Goal: Task Accomplishment & Management: Manage account settings

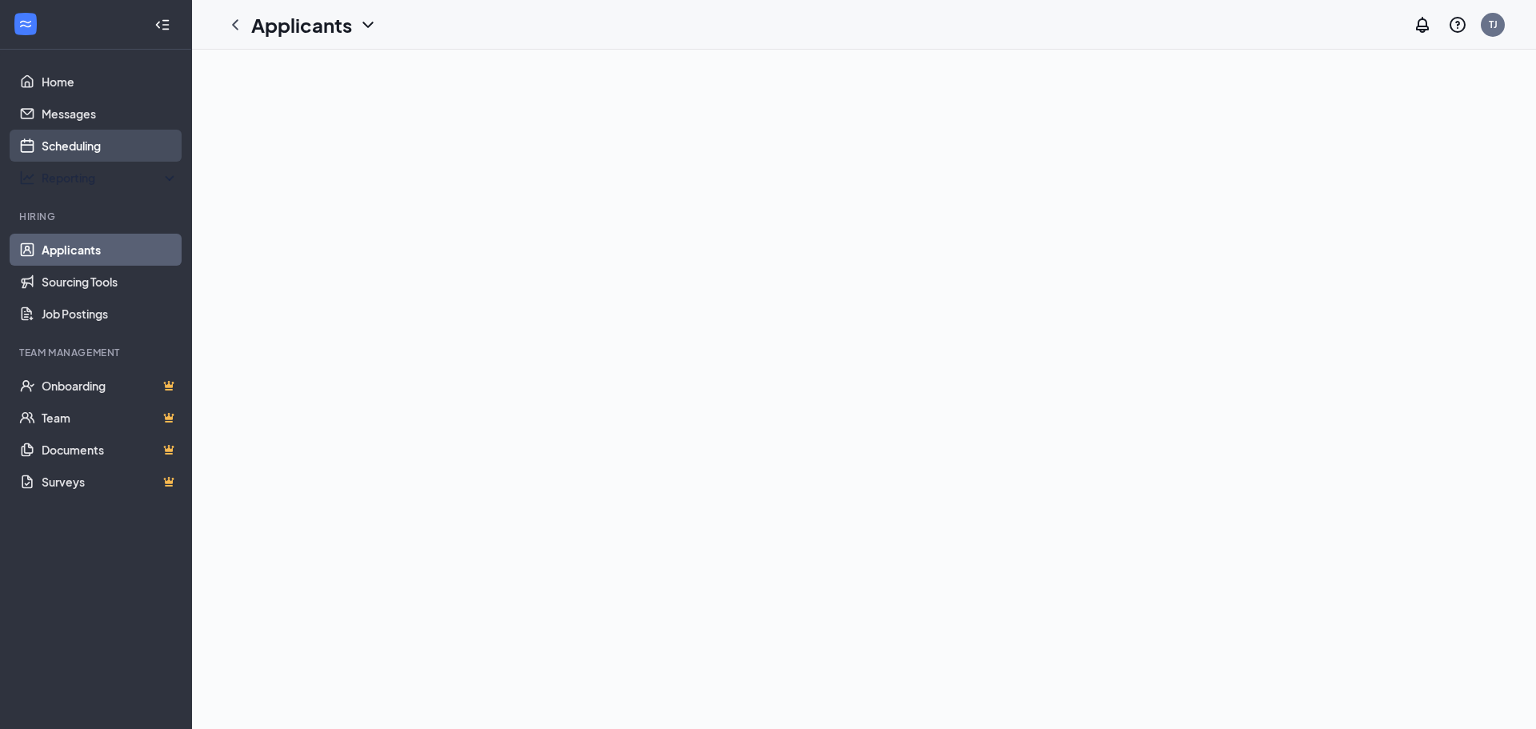
click at [70, 150] on link "Scheduling" at bounding box center [110, 146] width 137 height 32
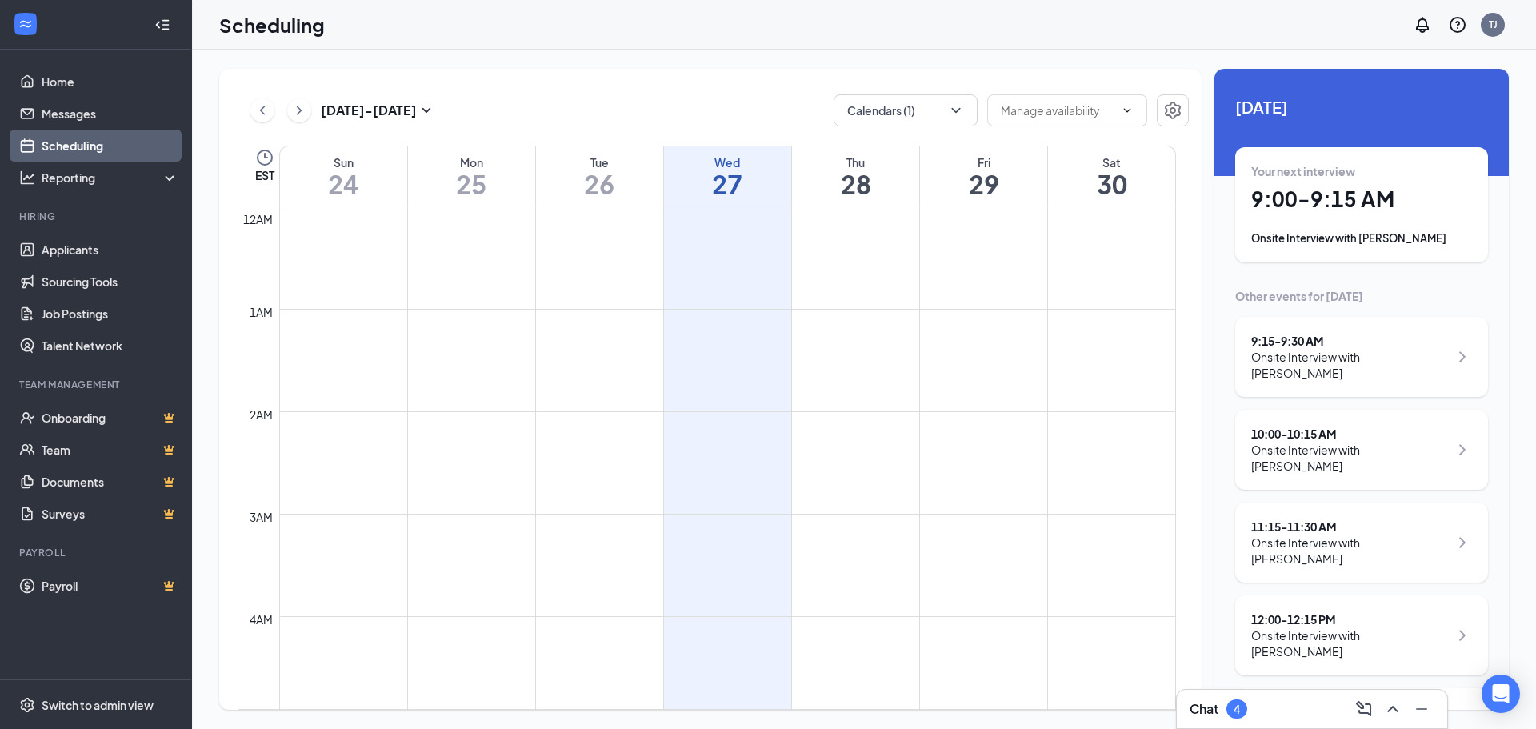
scroll to position [786, 0]
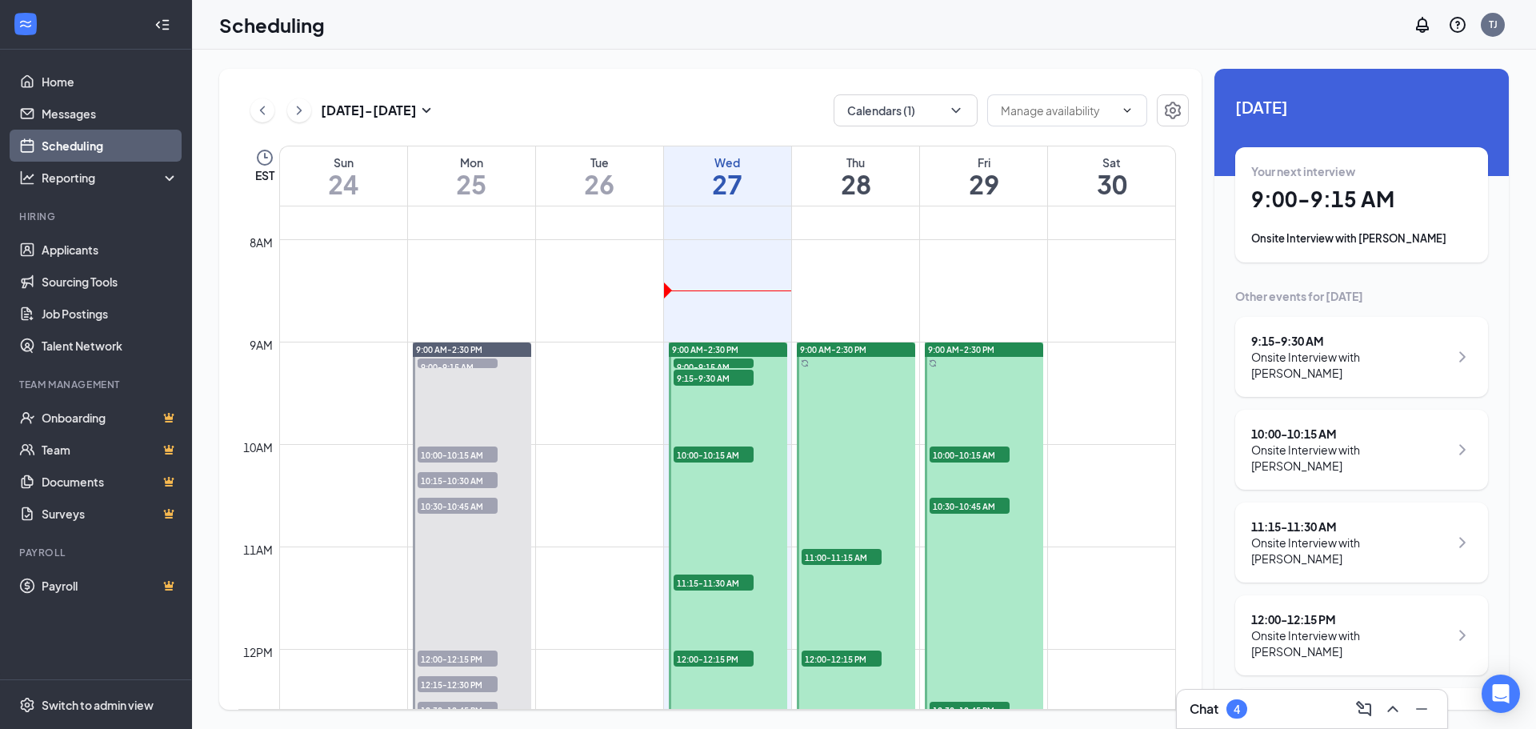
click at [1346, 234] on div "Onsite Interview with [PERSON_NAME]" at bounding box center [1361, 238] width 221 height 16
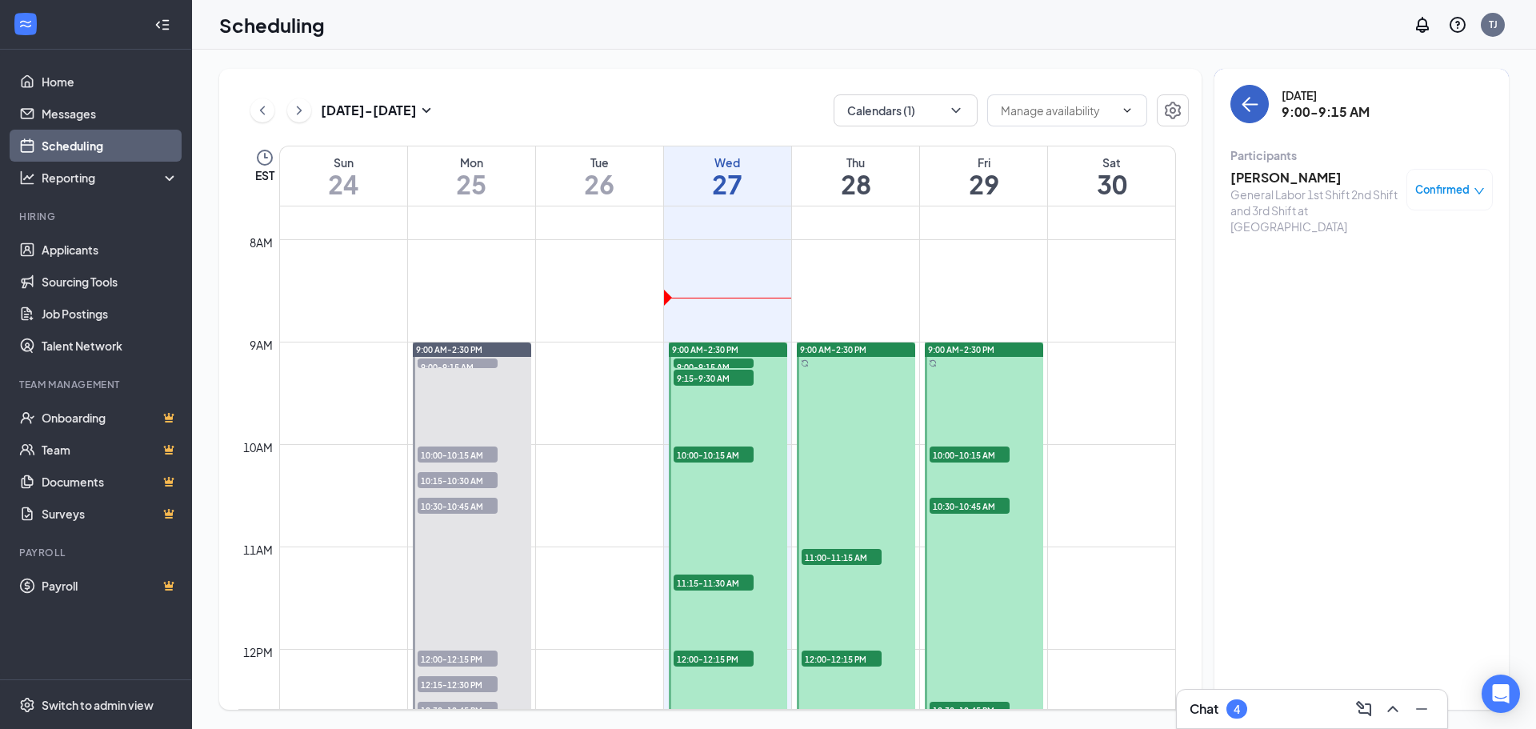
click at [1248, 111] on icon "ArrowLeft" at bounding box center [1249, 103] width 19 height 19
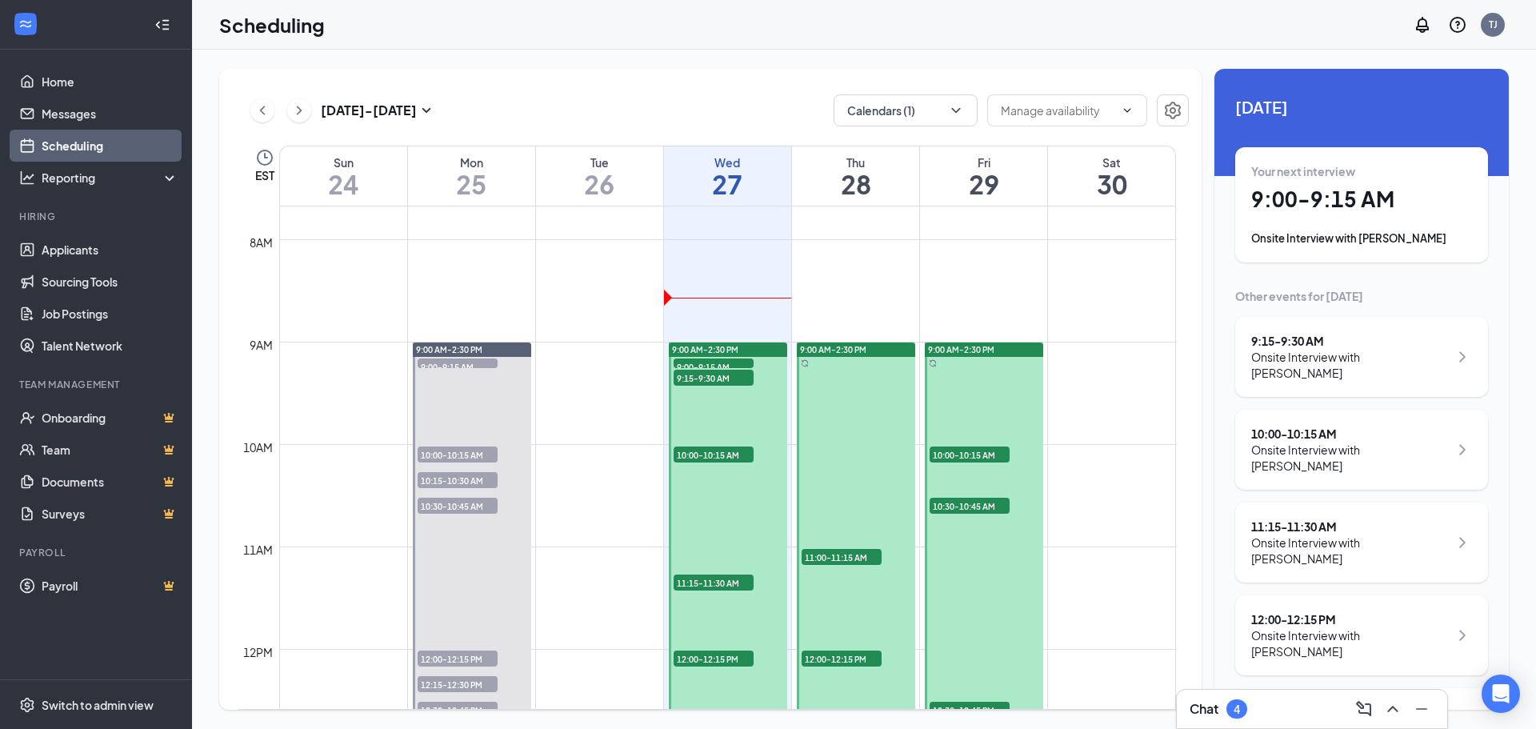
click at [1286, 359] on div "Onsite Interview with [PERSON_NAME]" at bounding box center [1350, 365] width 198 height 32
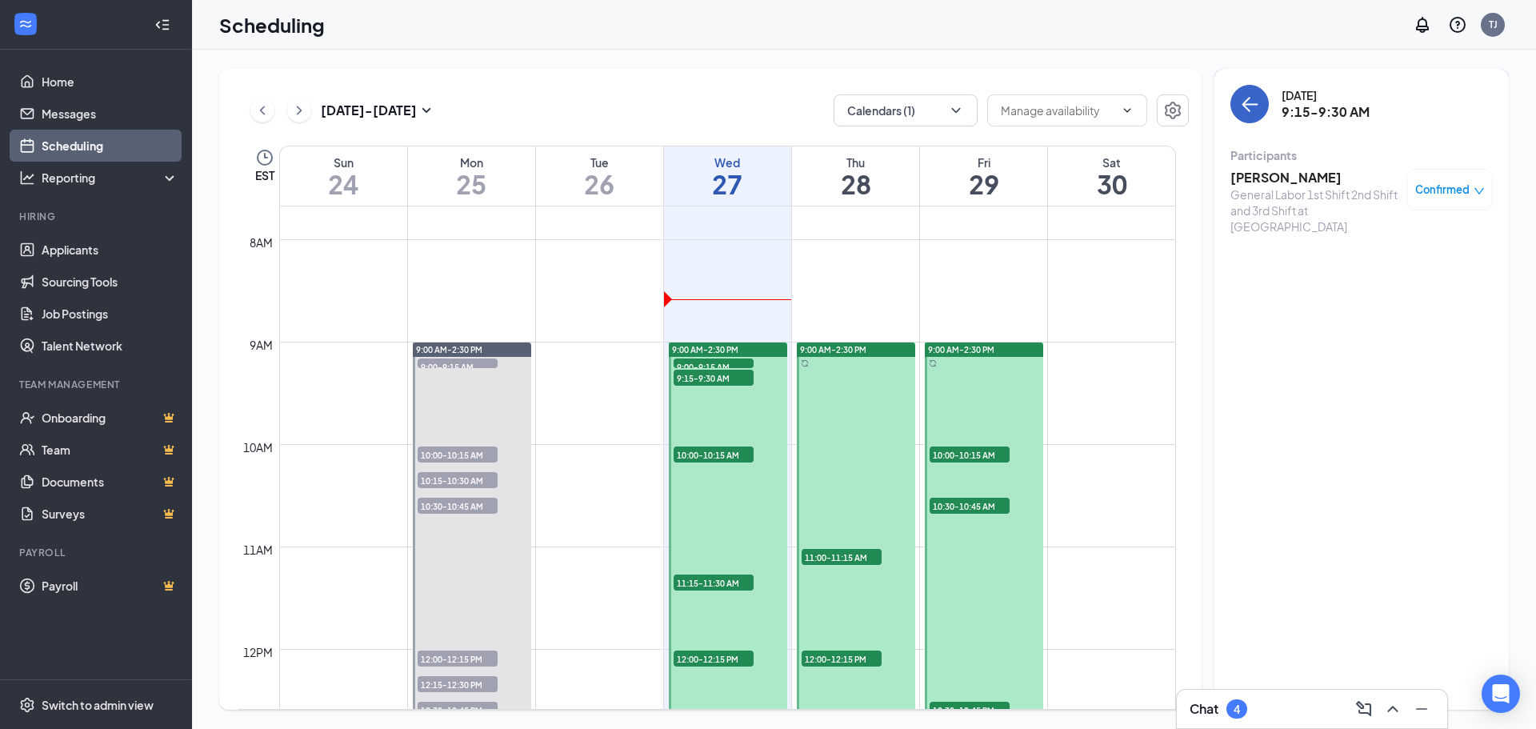
click at [1256, 98] on icon "ArrowLeft" at bounding box center [1249, 103] width 19 height 19
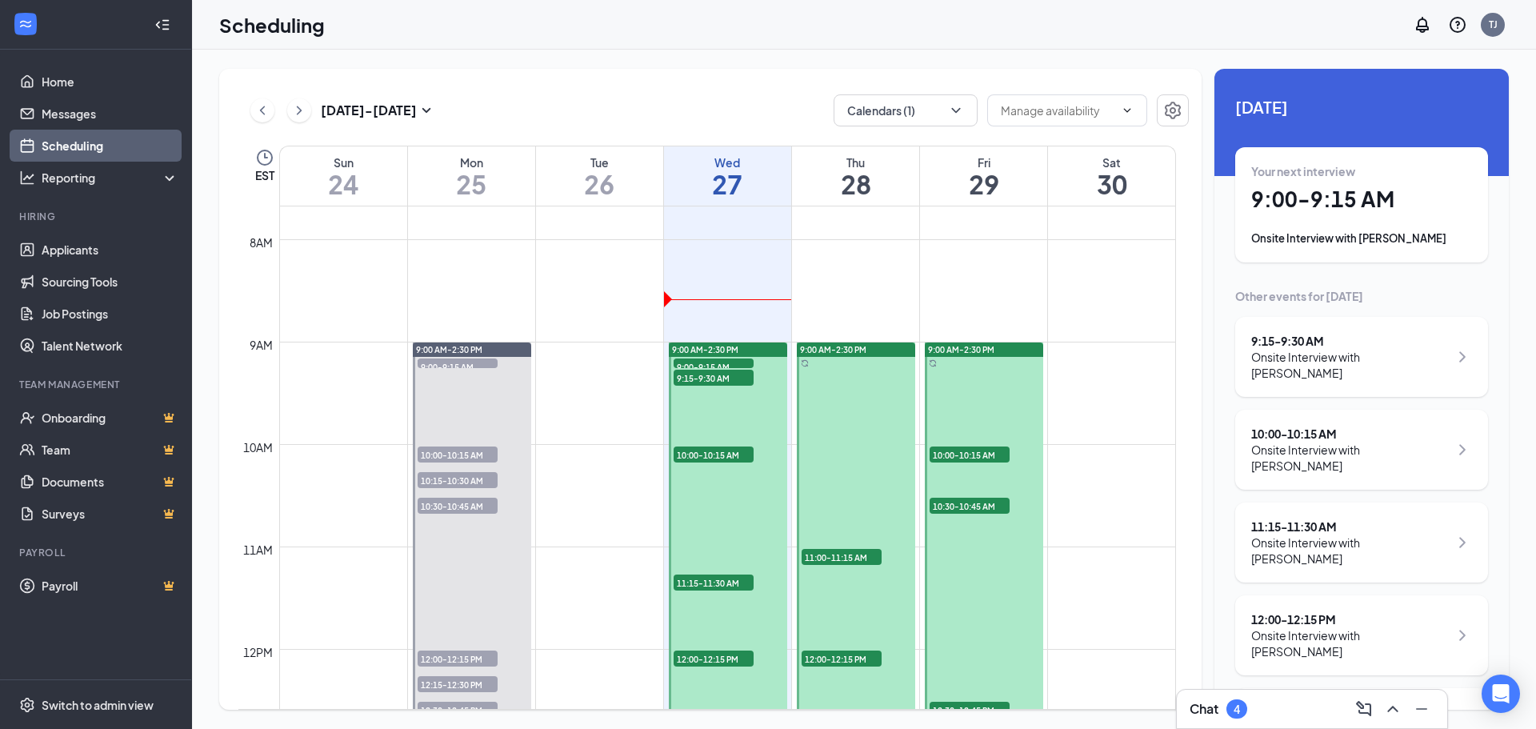
click at [1316, 456] on div "Onsite Interview with [PERSON_NAME]" at bounding box center [1350, 458] width 198 height 32
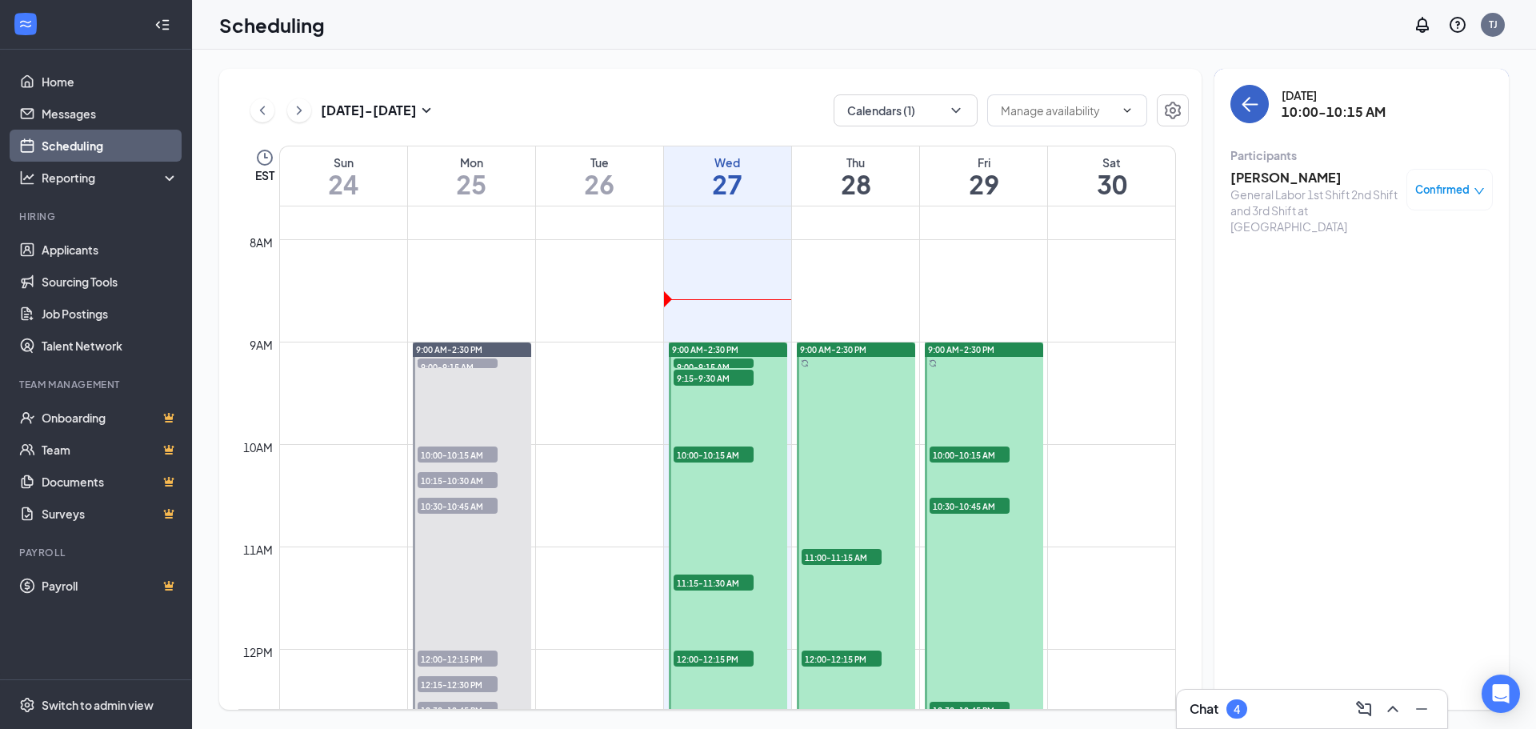
click at [1244, 106] on icon "ArrowLeft" at bounding box center [1249, 103] width 19 height 19
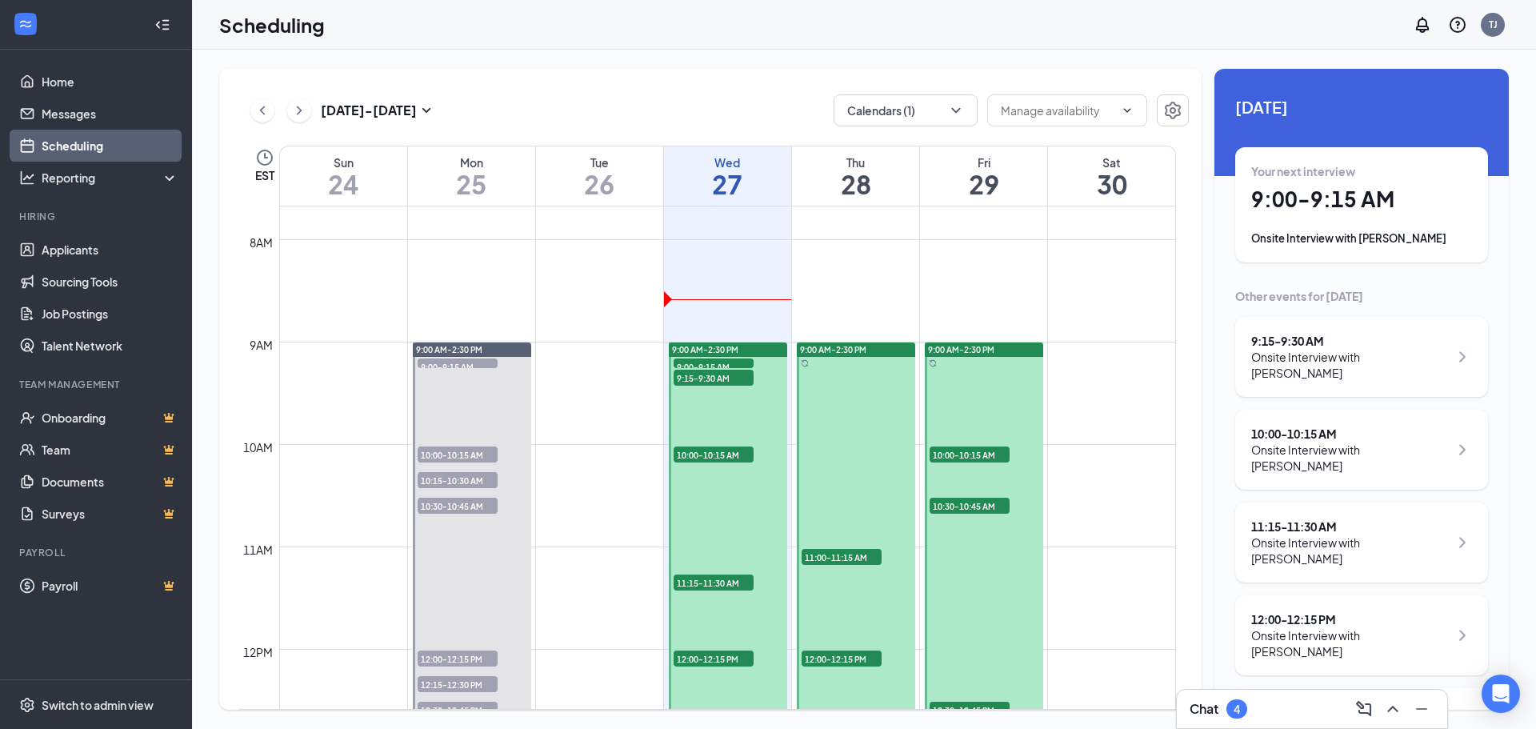
click at [1331, 535] on div "Onsite Interview with [PERSON_NAME]" at bounding box center [1350, 550] width 198 height 32
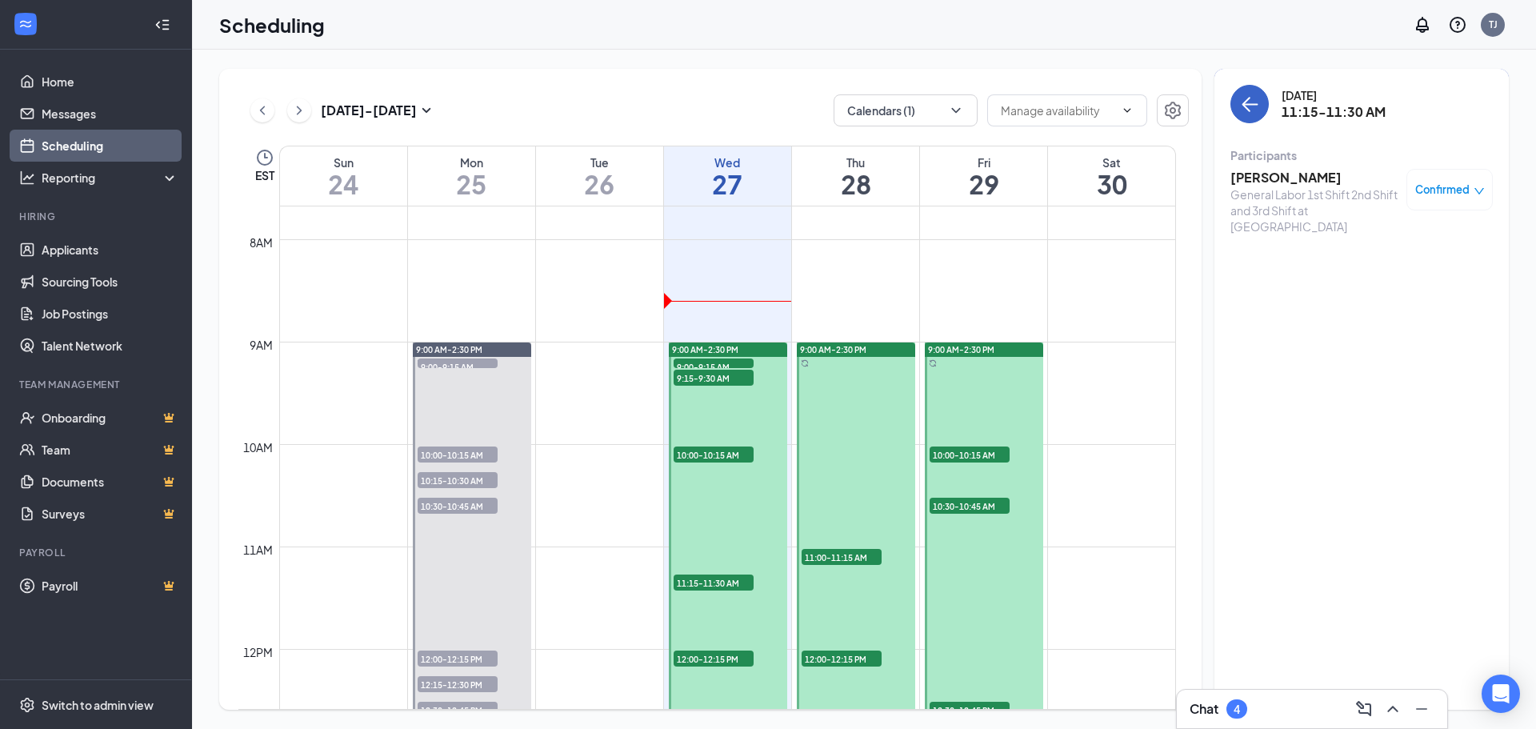
click at [1250, 102] on icon "ArrowLeft" at bounding box center [1249, 103] width 19 height 19
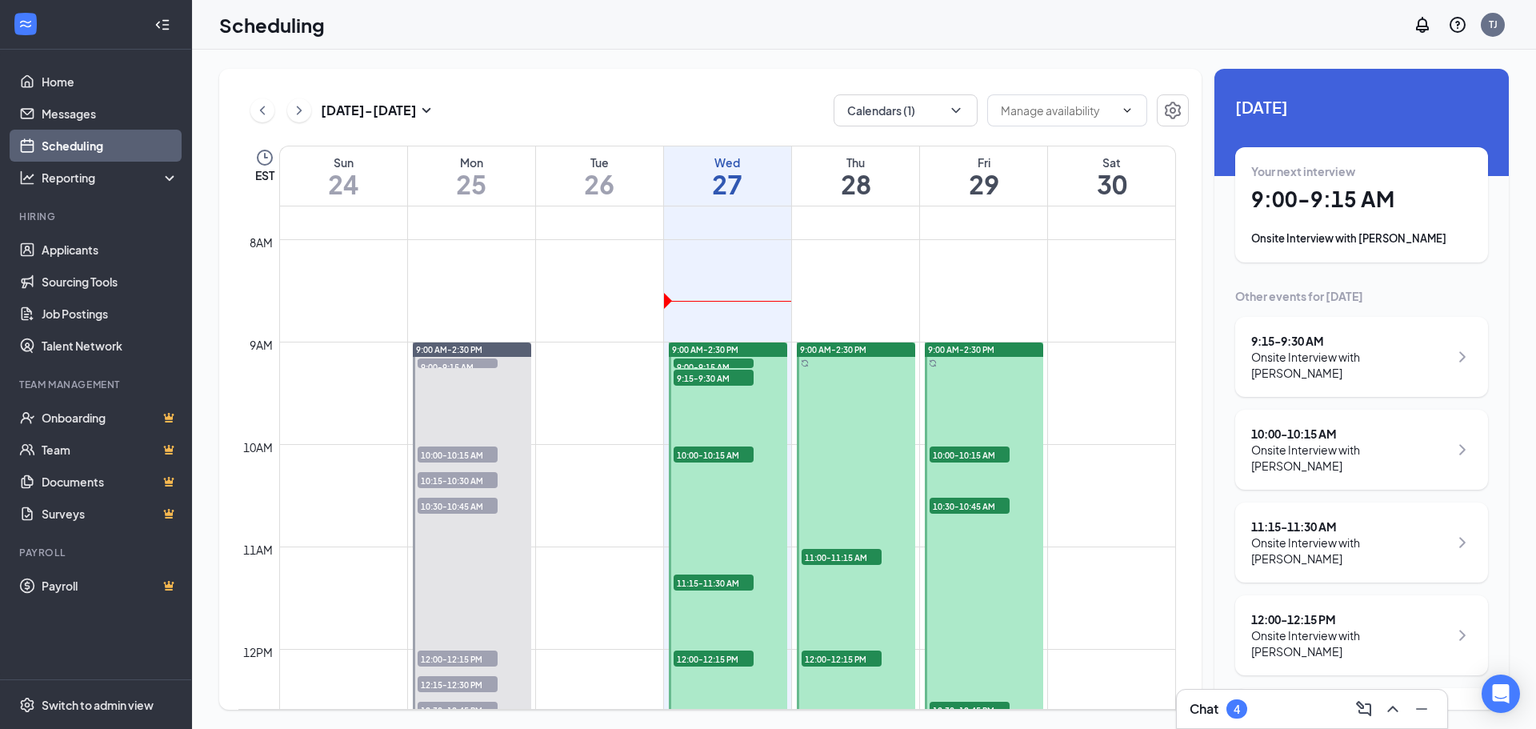
click at [1370, 627] on div "Onsite Interview with [PERSON_NAME]" at bounding box center [1350, 643] width 198 height 32
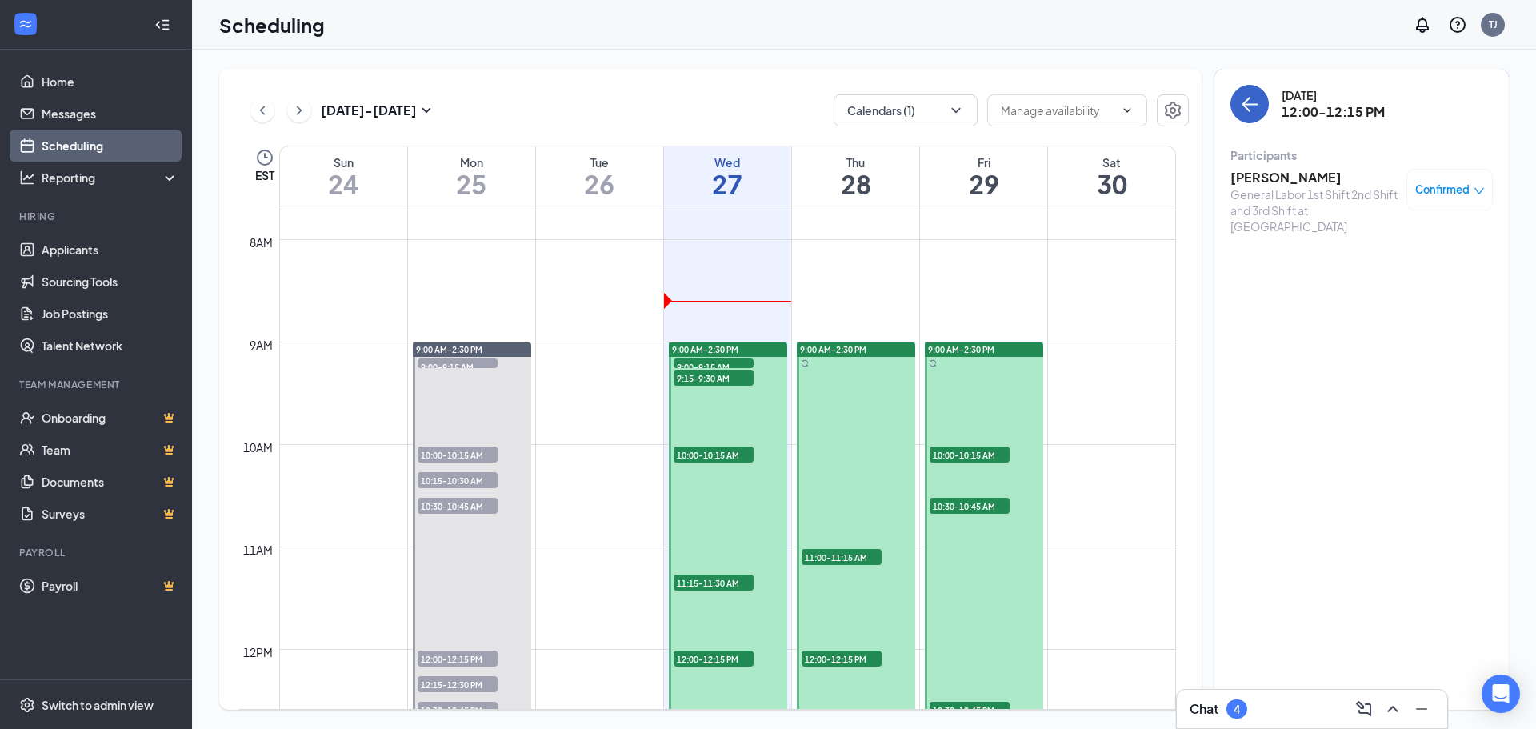
click at [1251, 105] on icon "ArrowLeft" at bounding box center [1250, 105] width 15 height 2
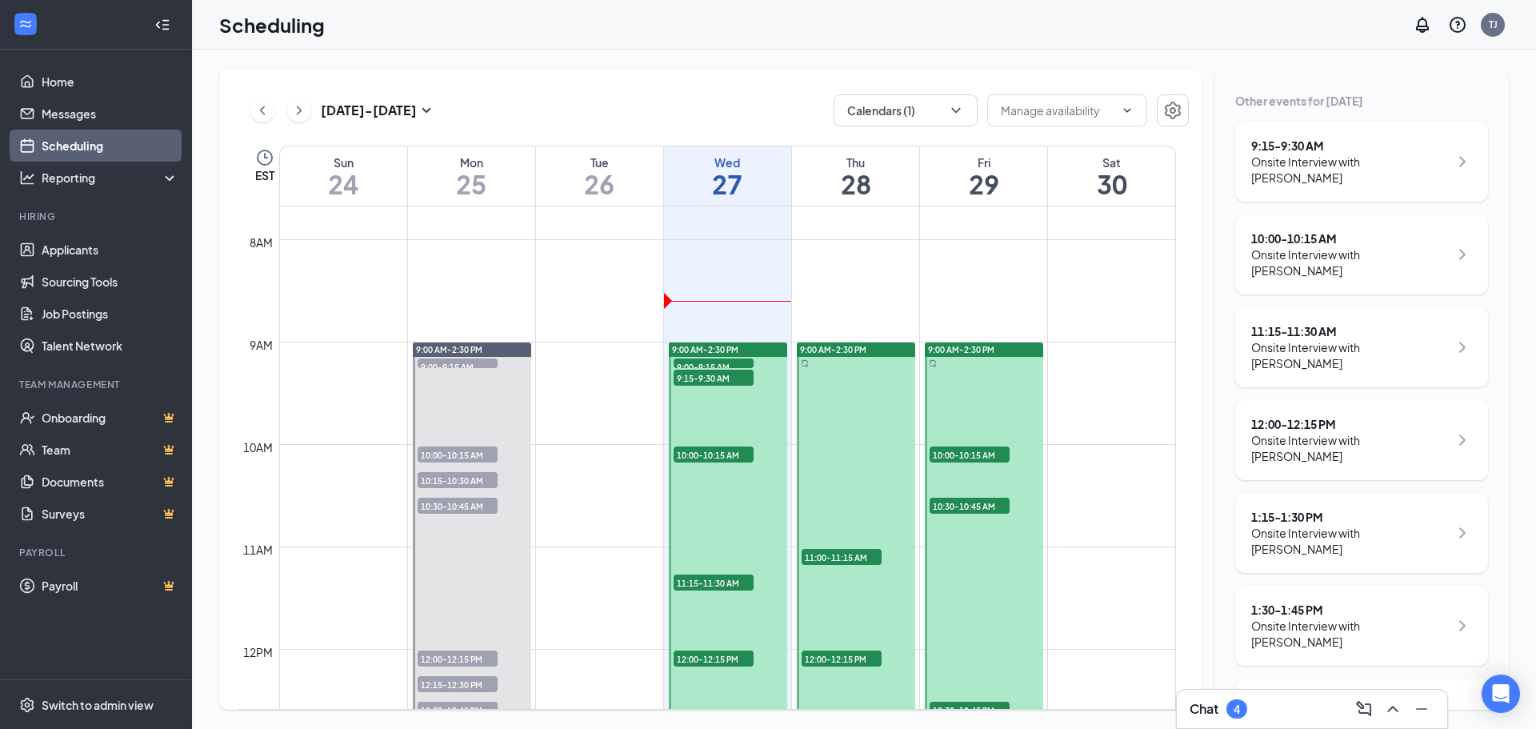
scroll to position [222, 0]
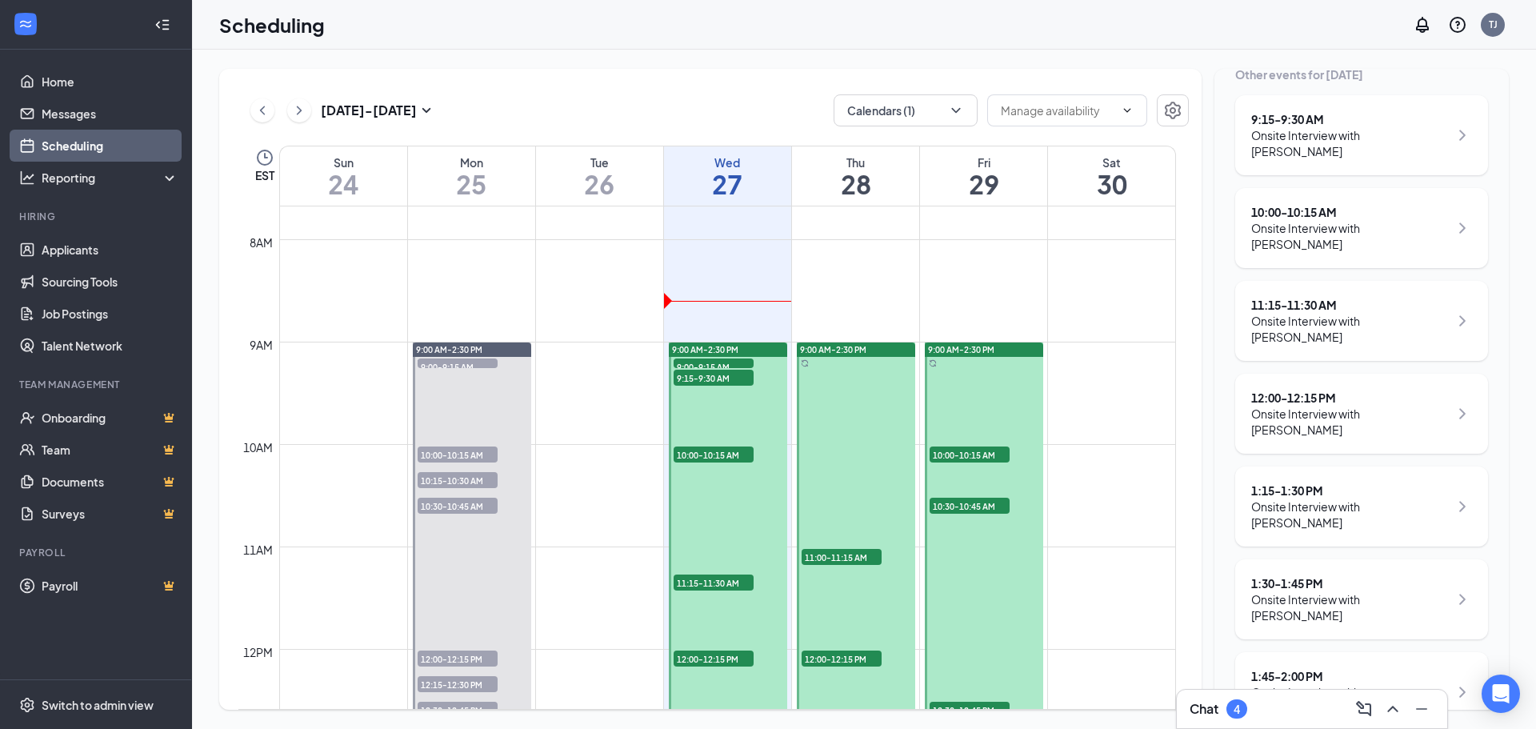
click at [1302, 498] on div "Onsite Interview with [PERSON_NAME]" at bounding box center [1350, 514] width 198 height 32
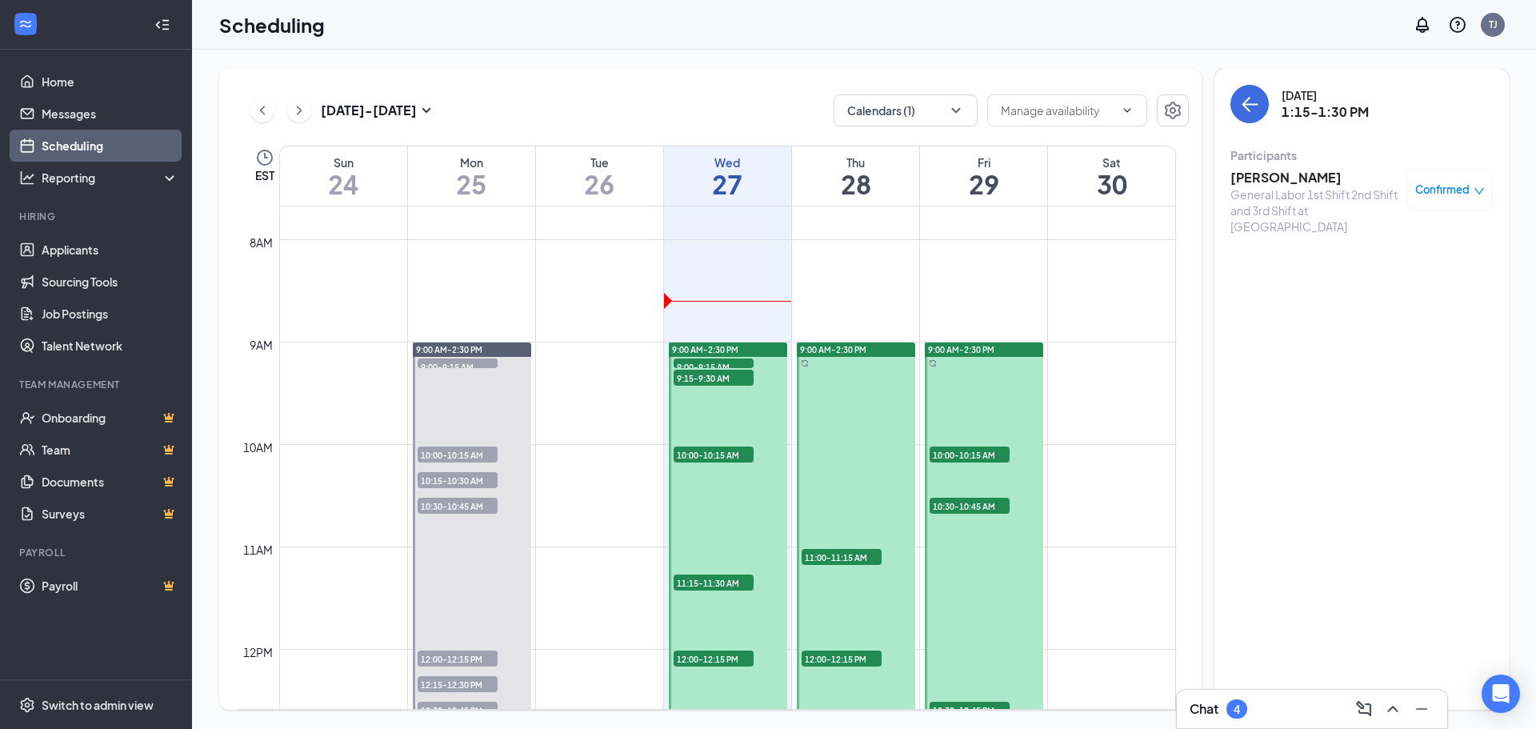
click at [1329, 182] on h3 "[PERSON_NAME]" at bounding box center [1314, 178] width 168 height 18
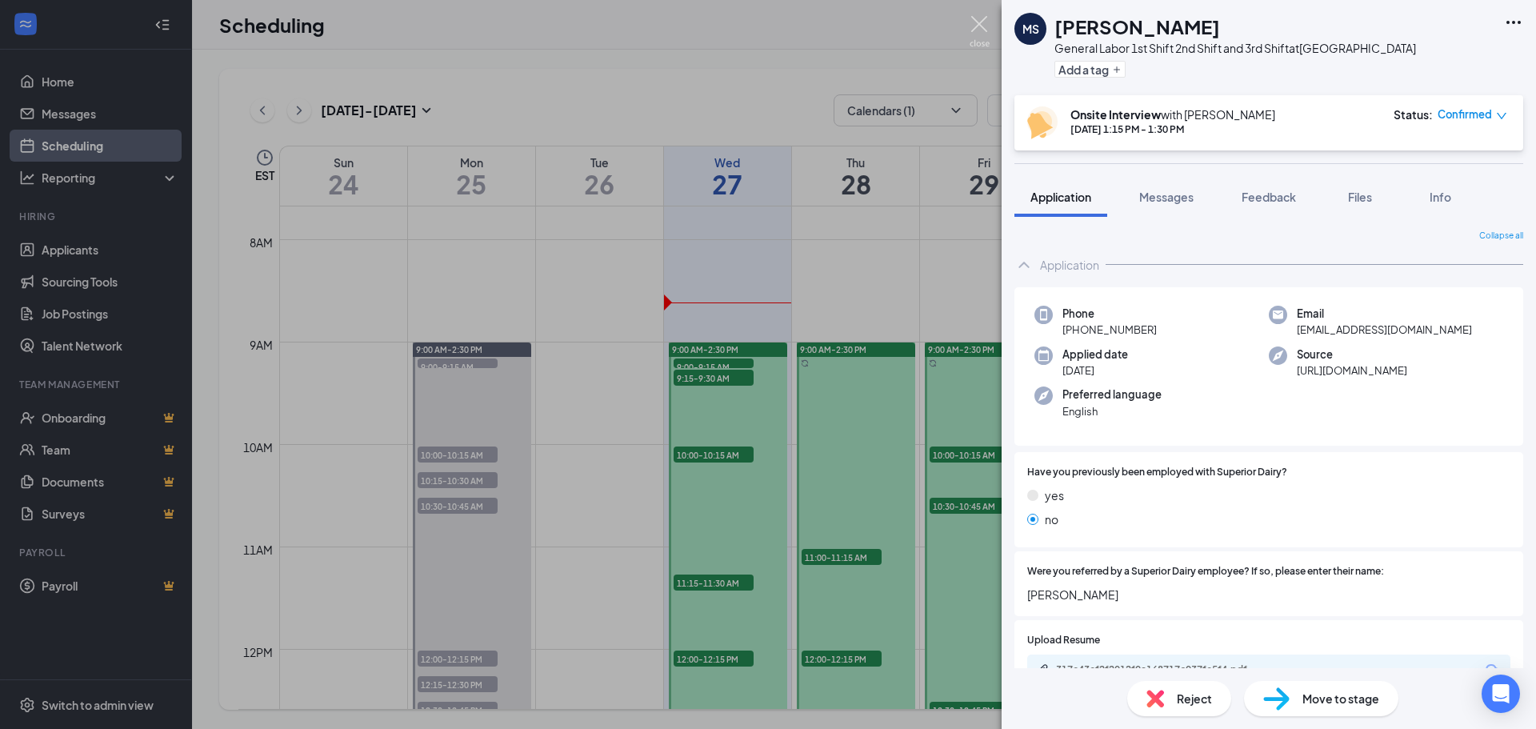
click at [983, 24] on img at bounding box center [980, 31] width 20 height 31
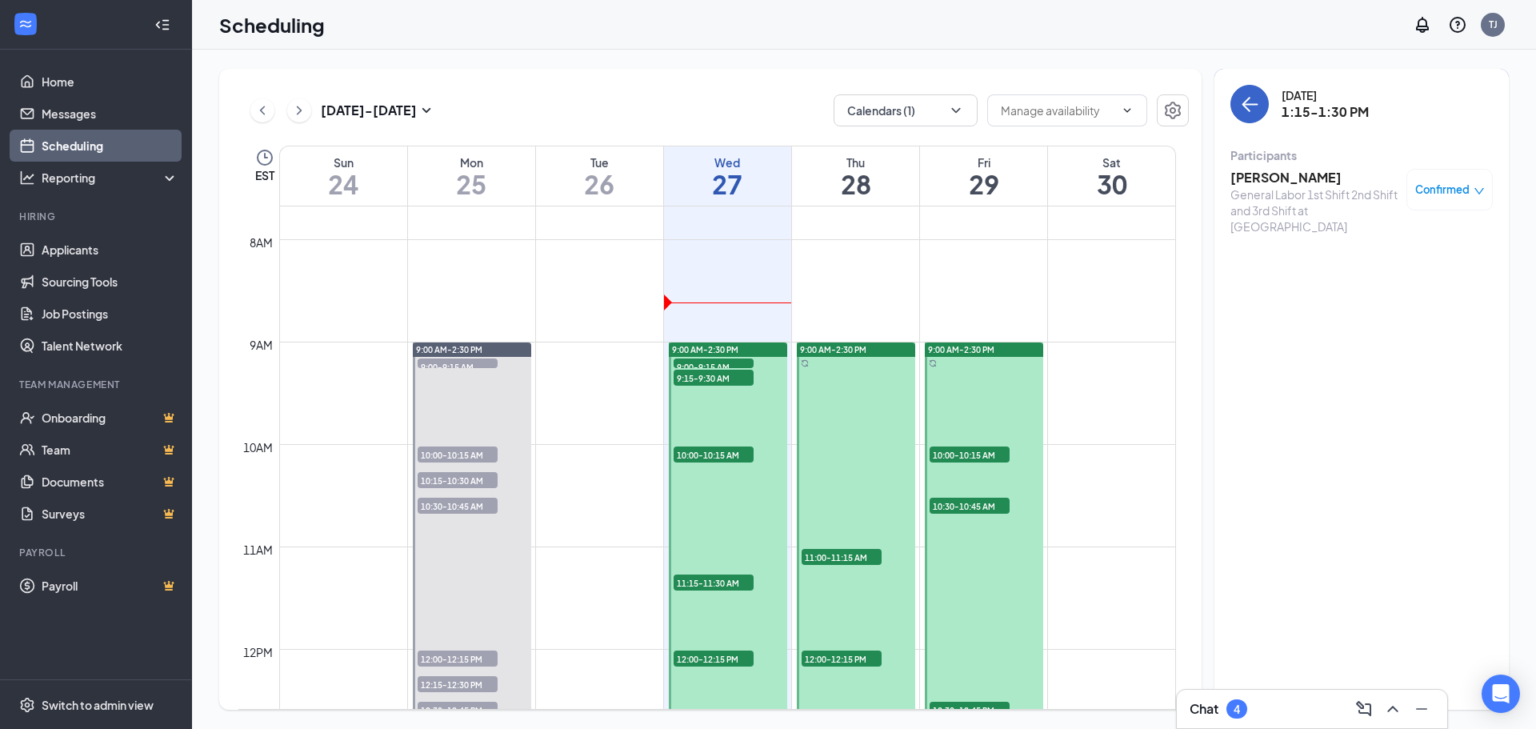
click at [1266, 102] on button "back-button" at bounding box center [1249, 104] width 38 height 38
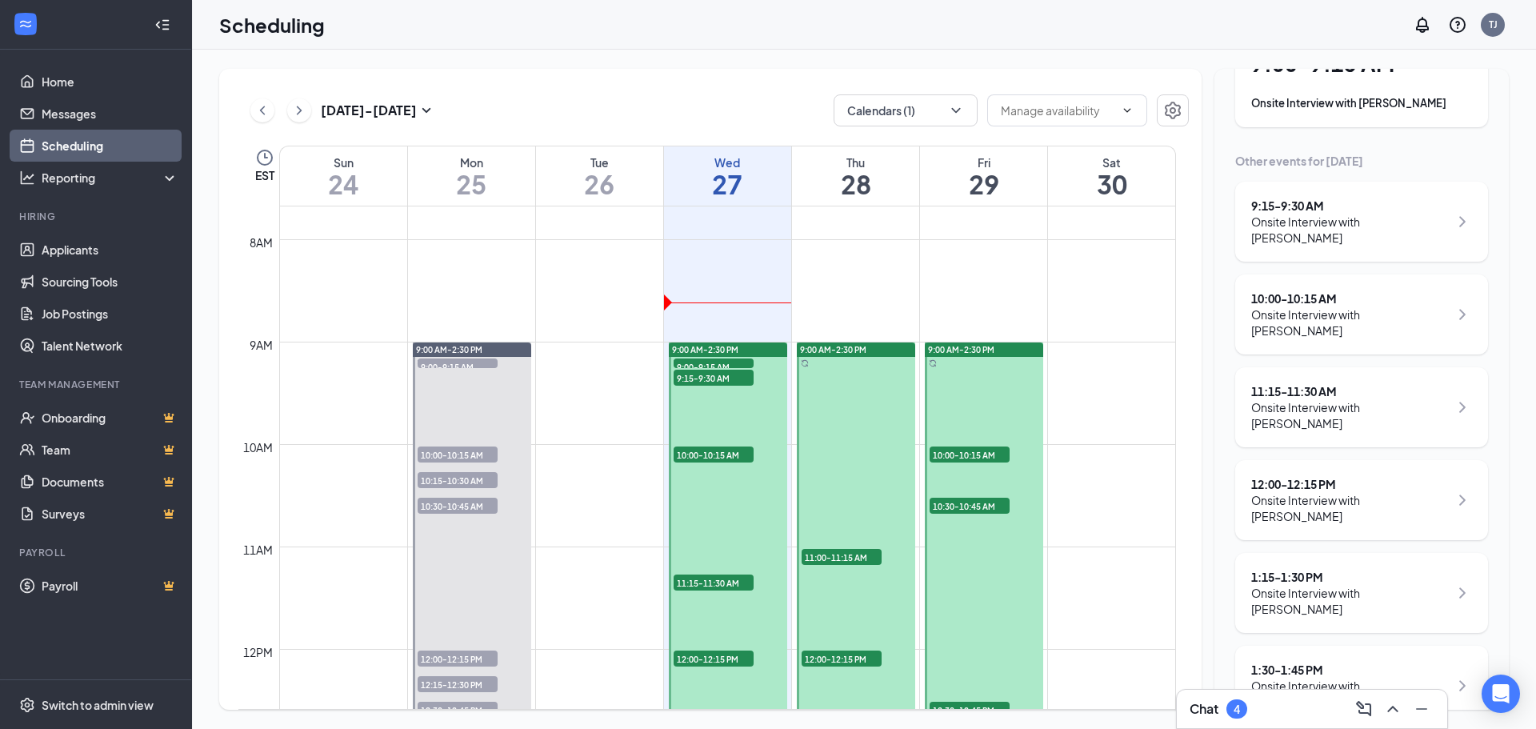
scroll to position [222, 0]
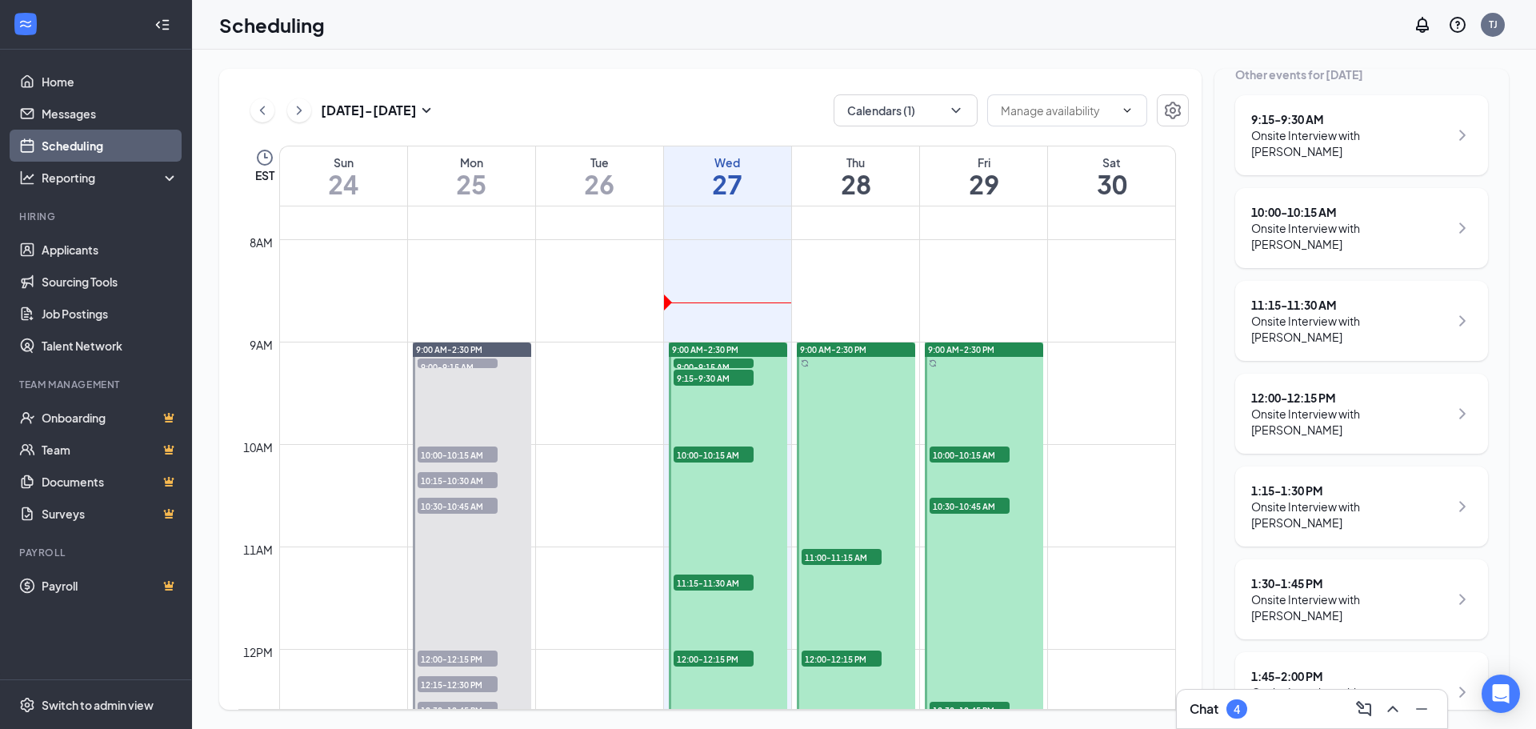
click at [1370, 591] on div "Onsite Interview with [PERSON_NAME]" at bounding box center [1350, 607] width 198 height 32
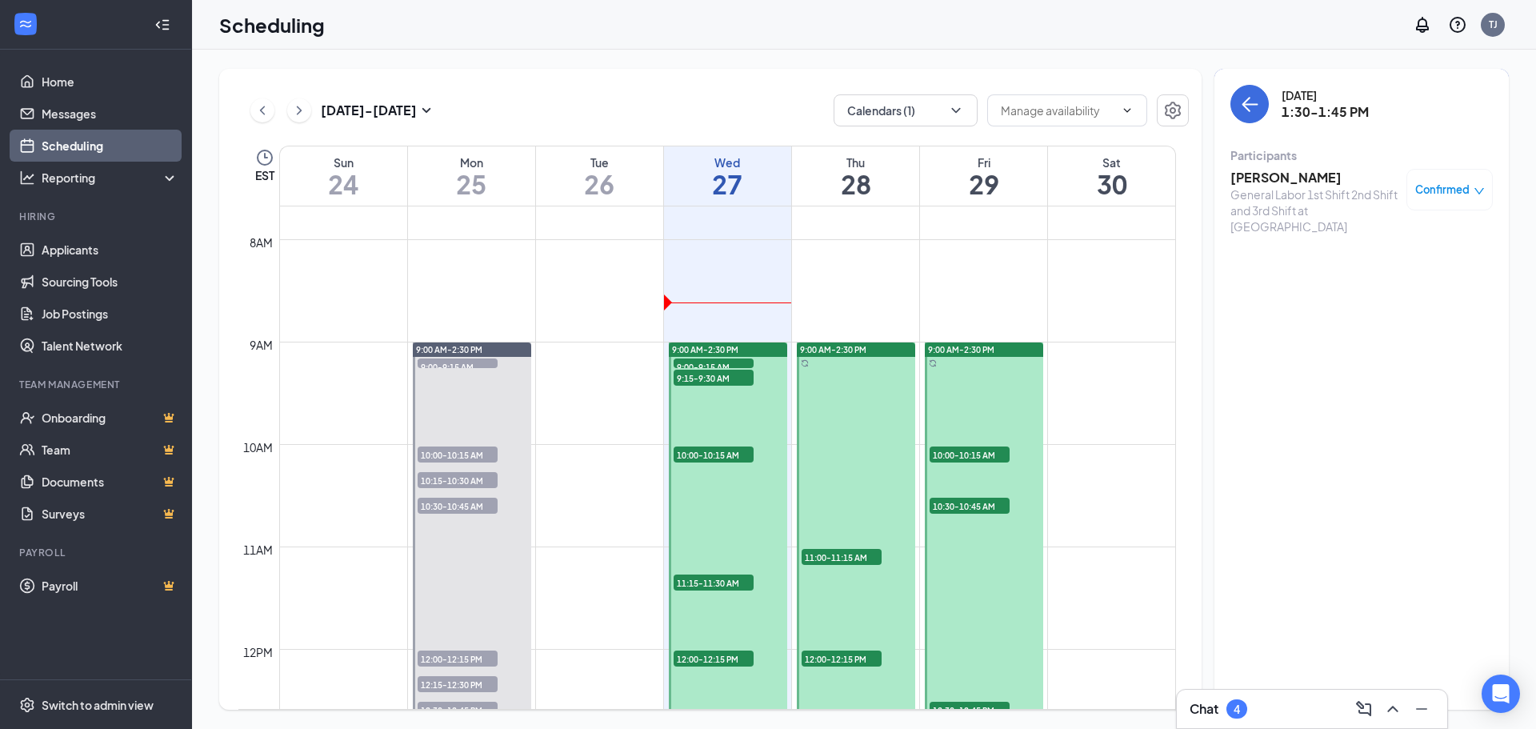
click at [1298, 176] on h3 "[PERSON_NAME]" at bounding box center [1314, 178] width 168 height 18
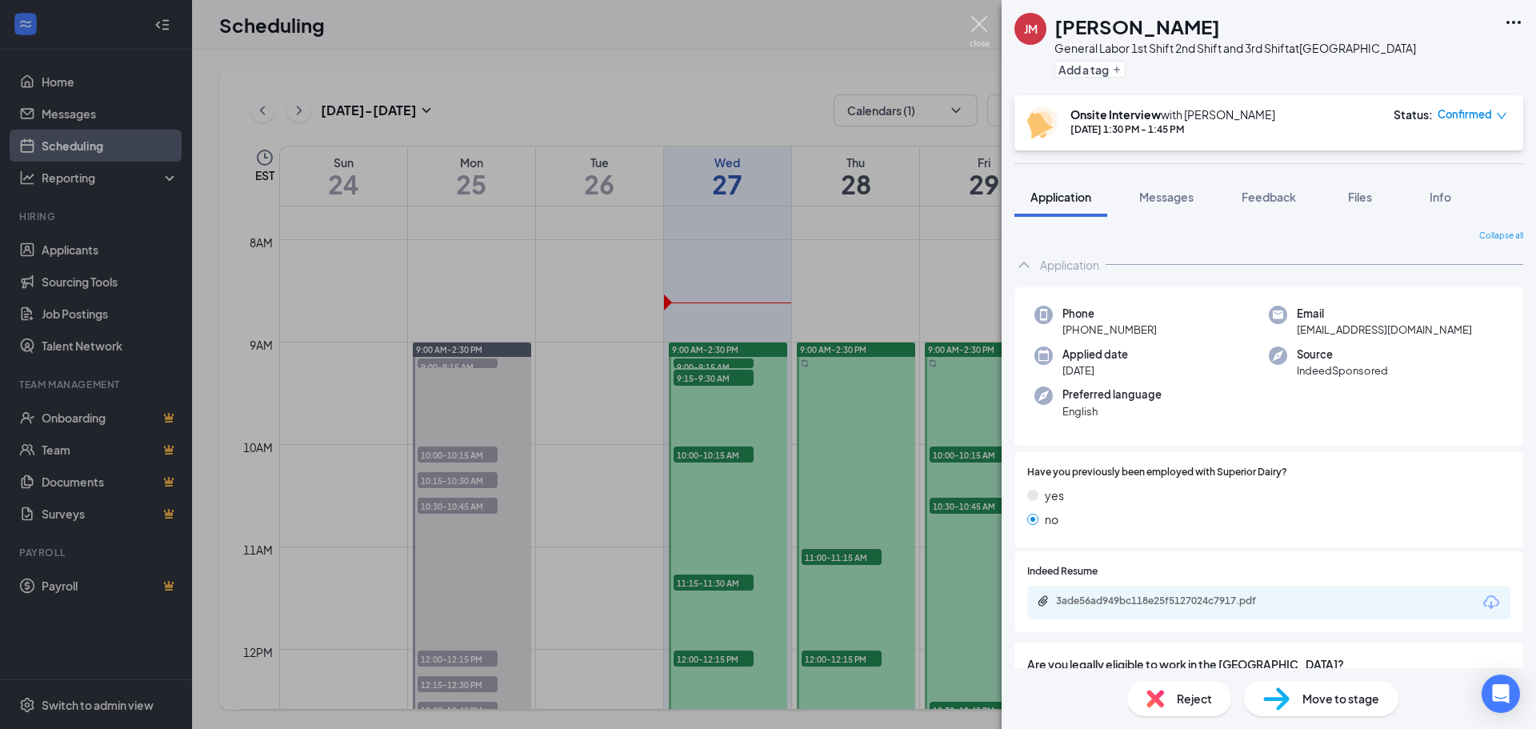
click at [986, 20] on img at bounding box center [980, 31] width 20 height 31
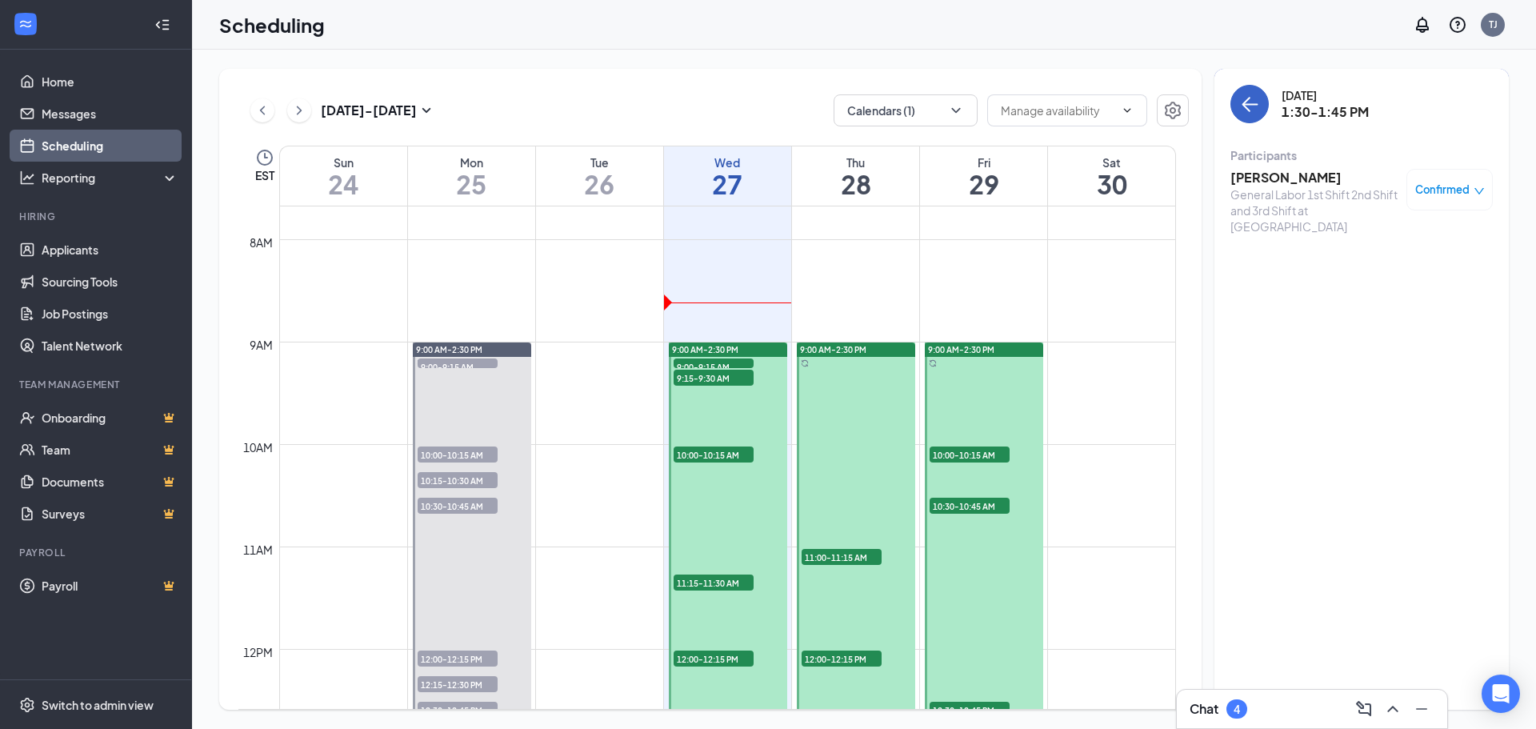
click at [1260, 106] on button "back-button" at bounding box center [1249, 104] width 38 height 38
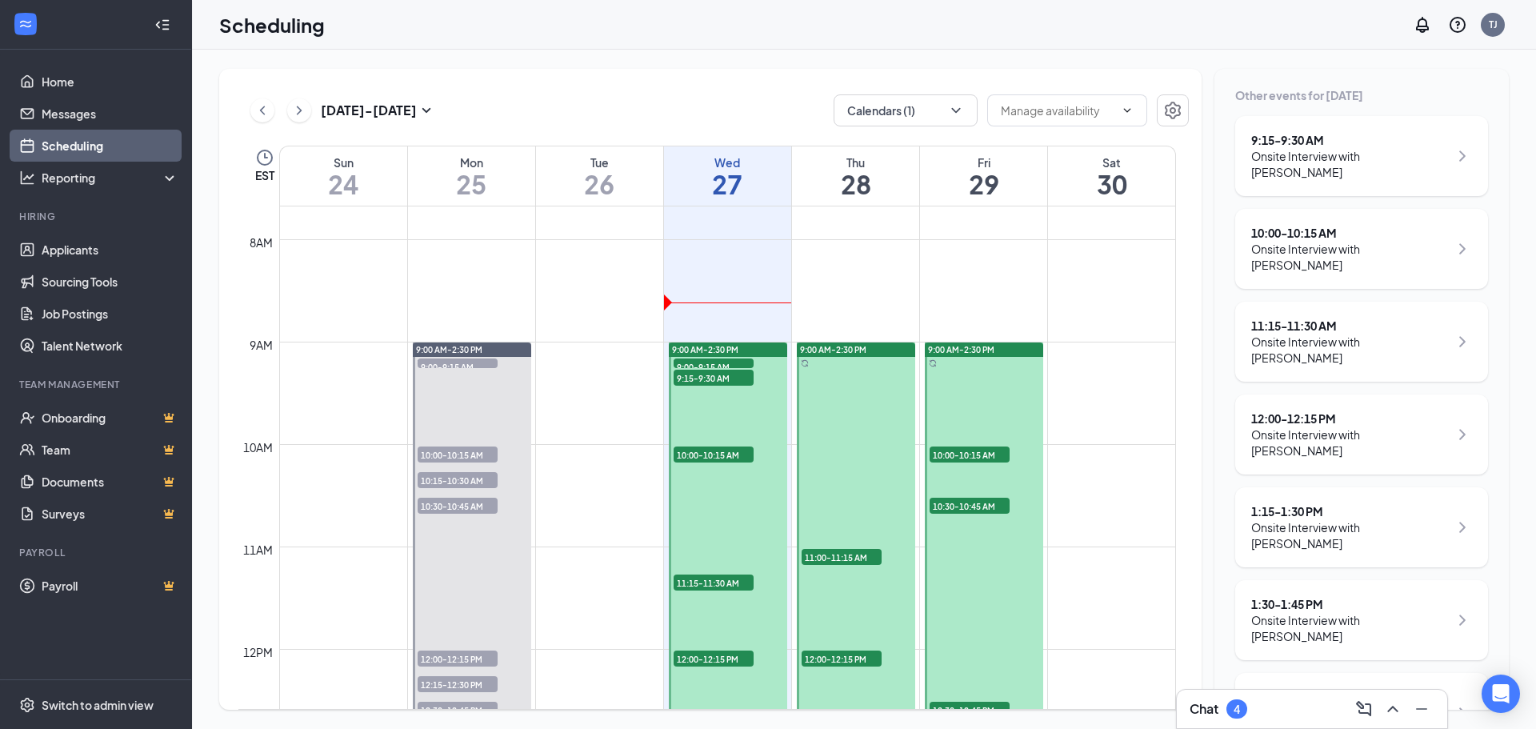
scroll to position [222, 0]
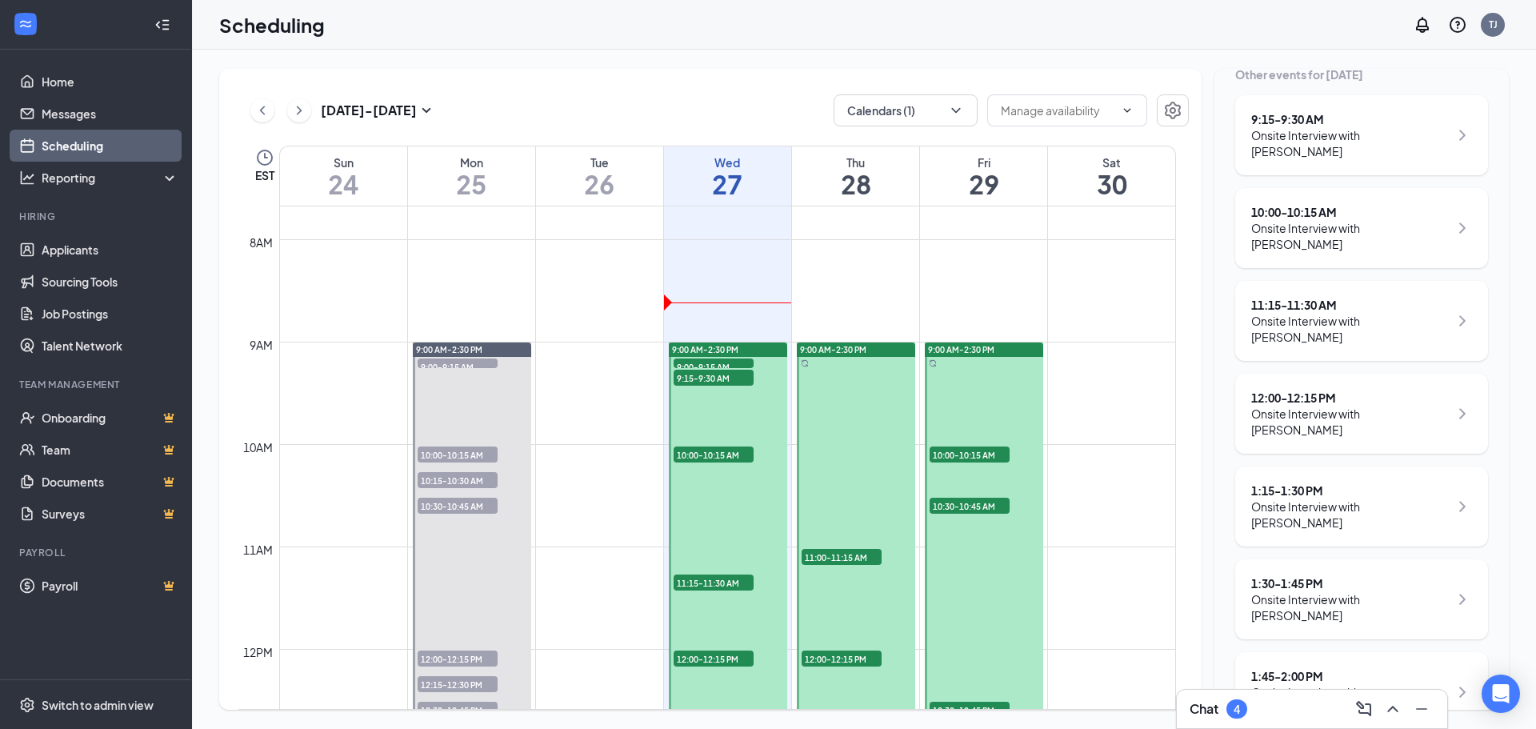
click at [1368, 684] on div "Onsite Interview with [PERSON_NAME]" at bounding box center [1350, 700] width 198 height 32
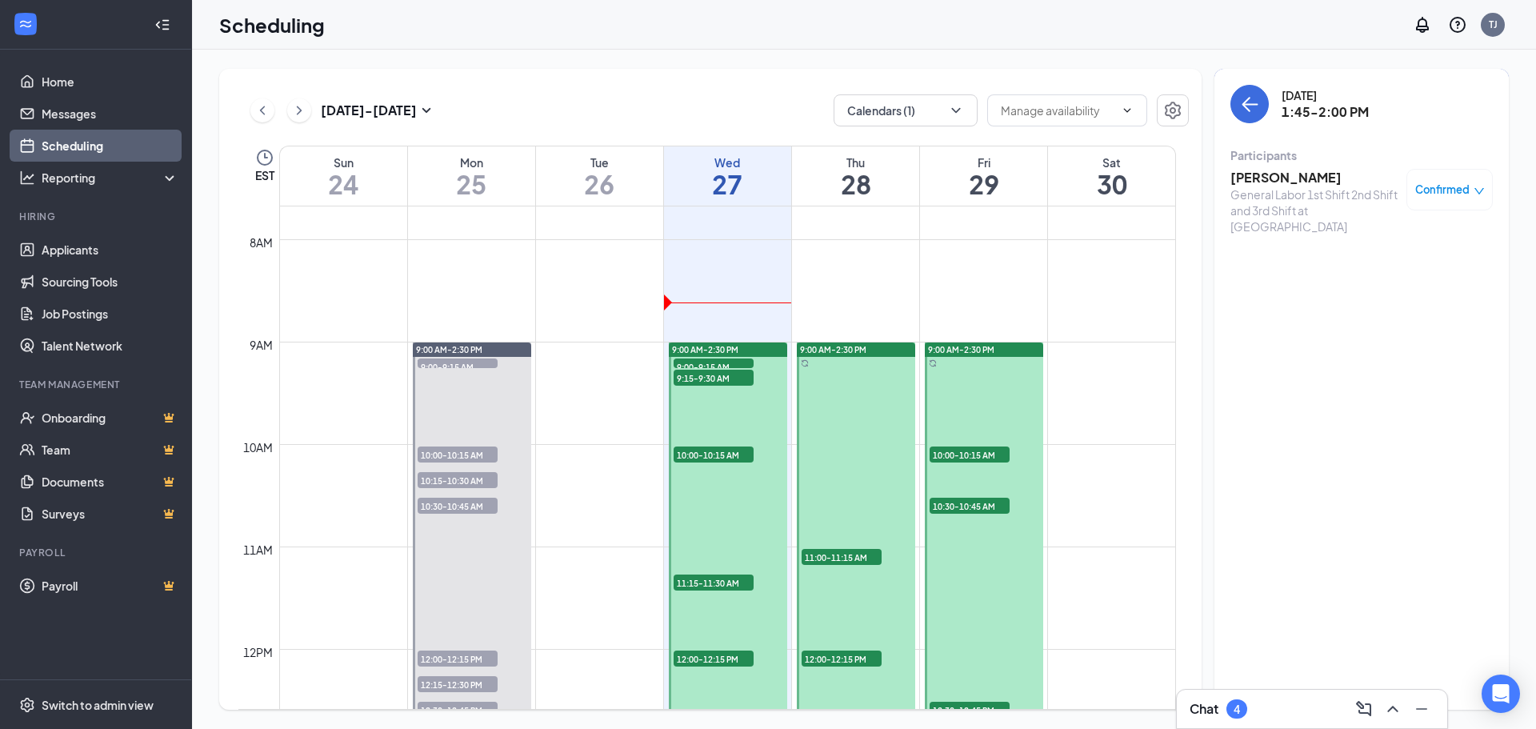
drag, startPoint x: 1372, startPoint y: 210, endPoint x: 1273, endPoint y: 181, distance: 103.3
click at [1273, 181] on h3 "[PERSON_NAME]" at bounding box center [1314, 178] width 168 height 18
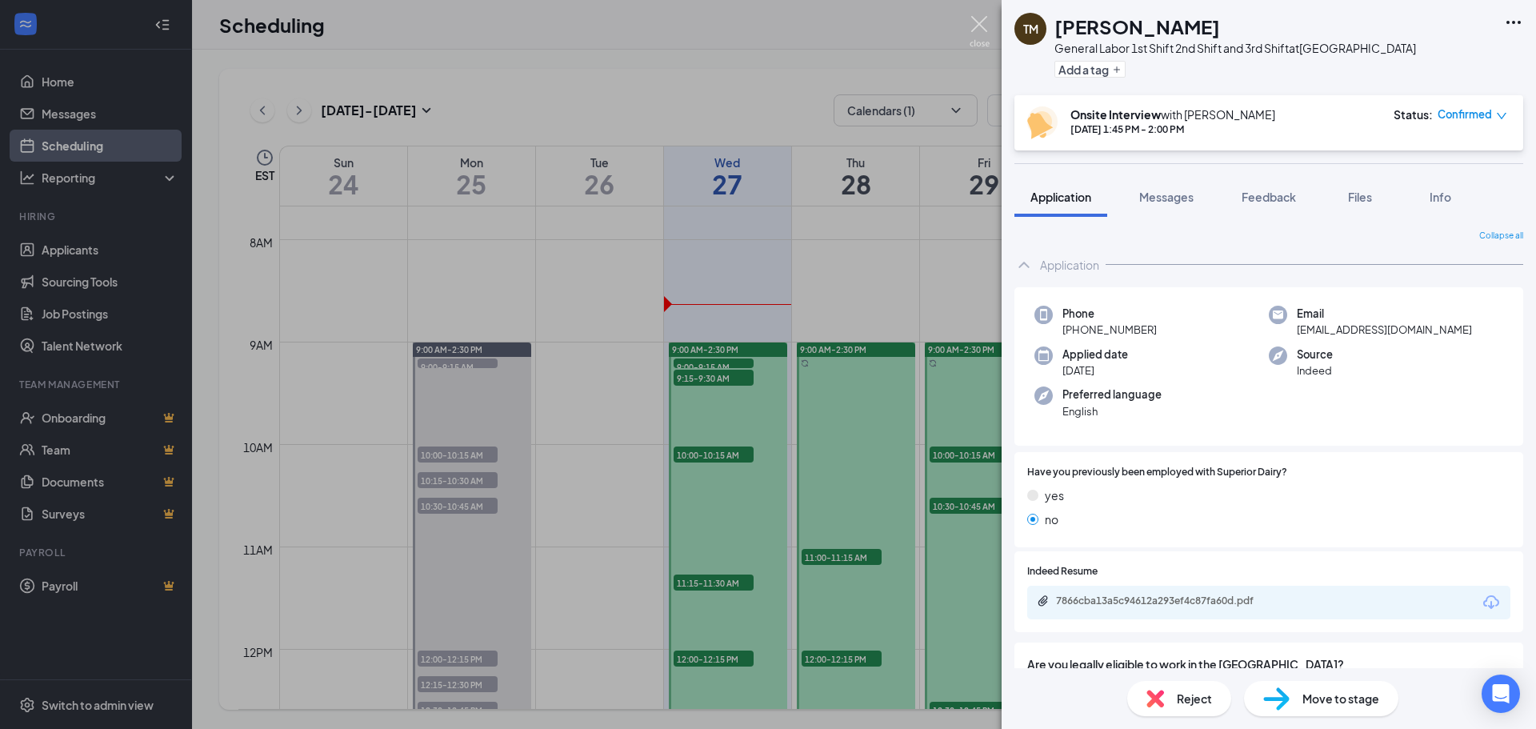
click at [983, 18] on img at bounding box center [980, 31] width 20 height 31
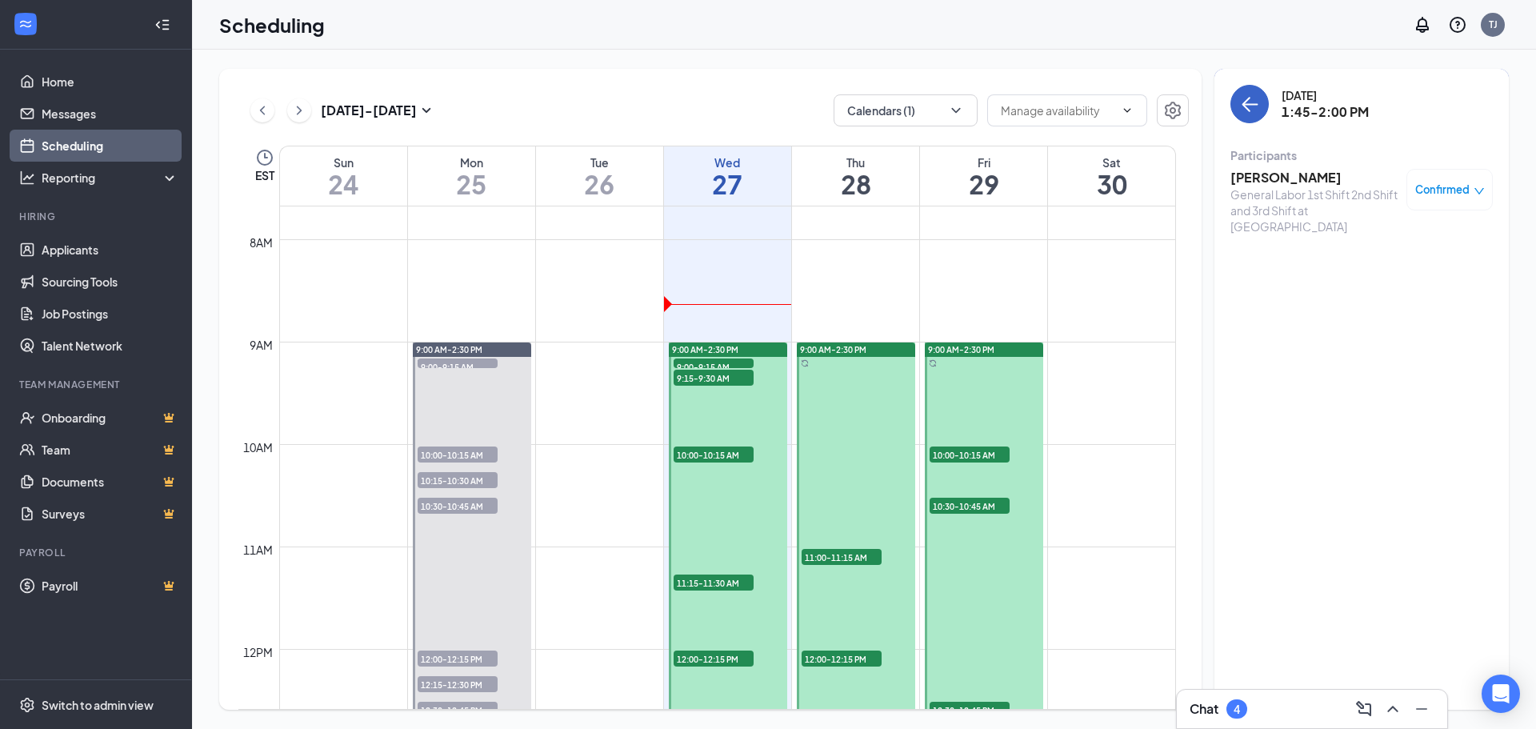
click at [1263, 113] on button "back-button" at bounding box center [1249, 104] width 38 height 38
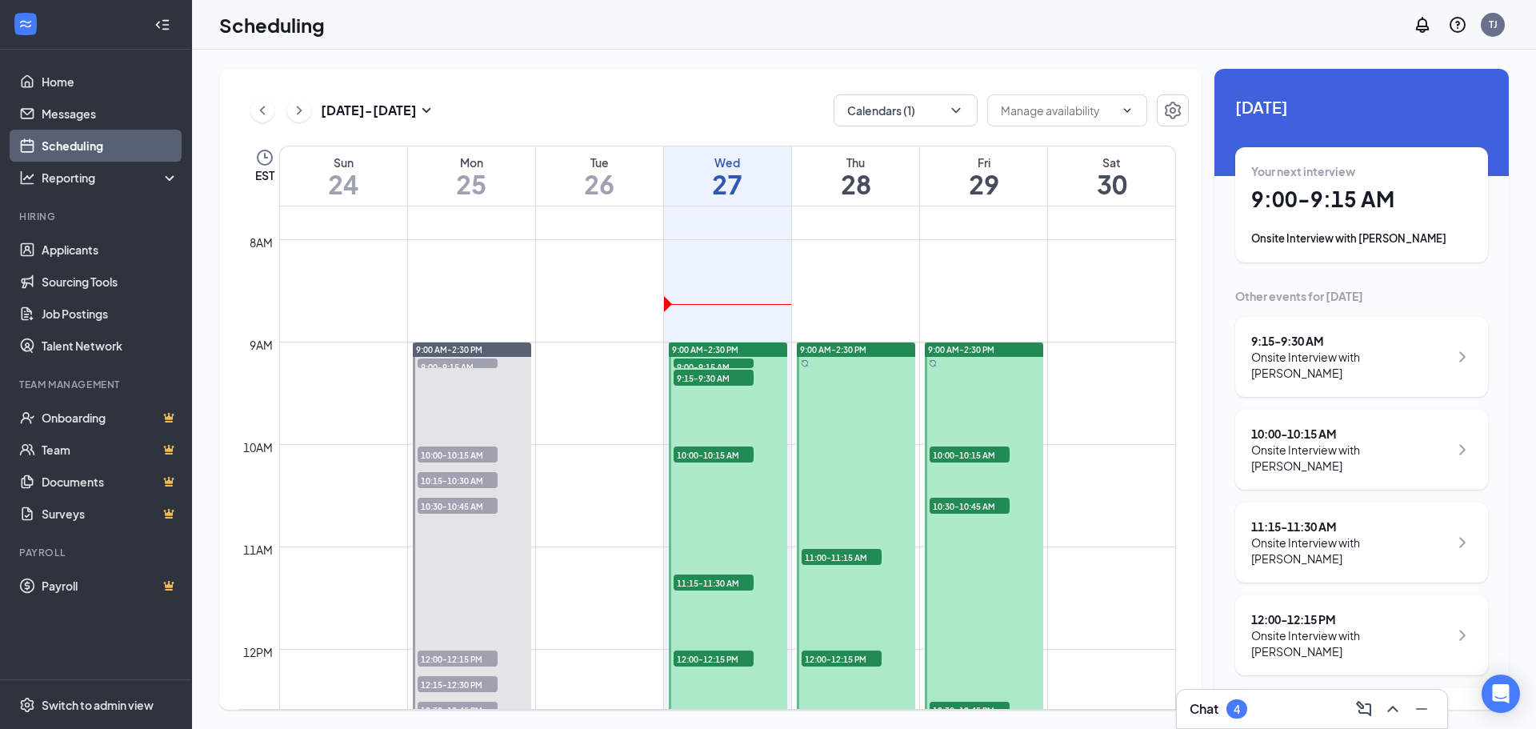
click at [1318, 369] on div "Onsite Interview with [PERSON_NAME]" at bounding box center [1350, 365] width 198 height 32
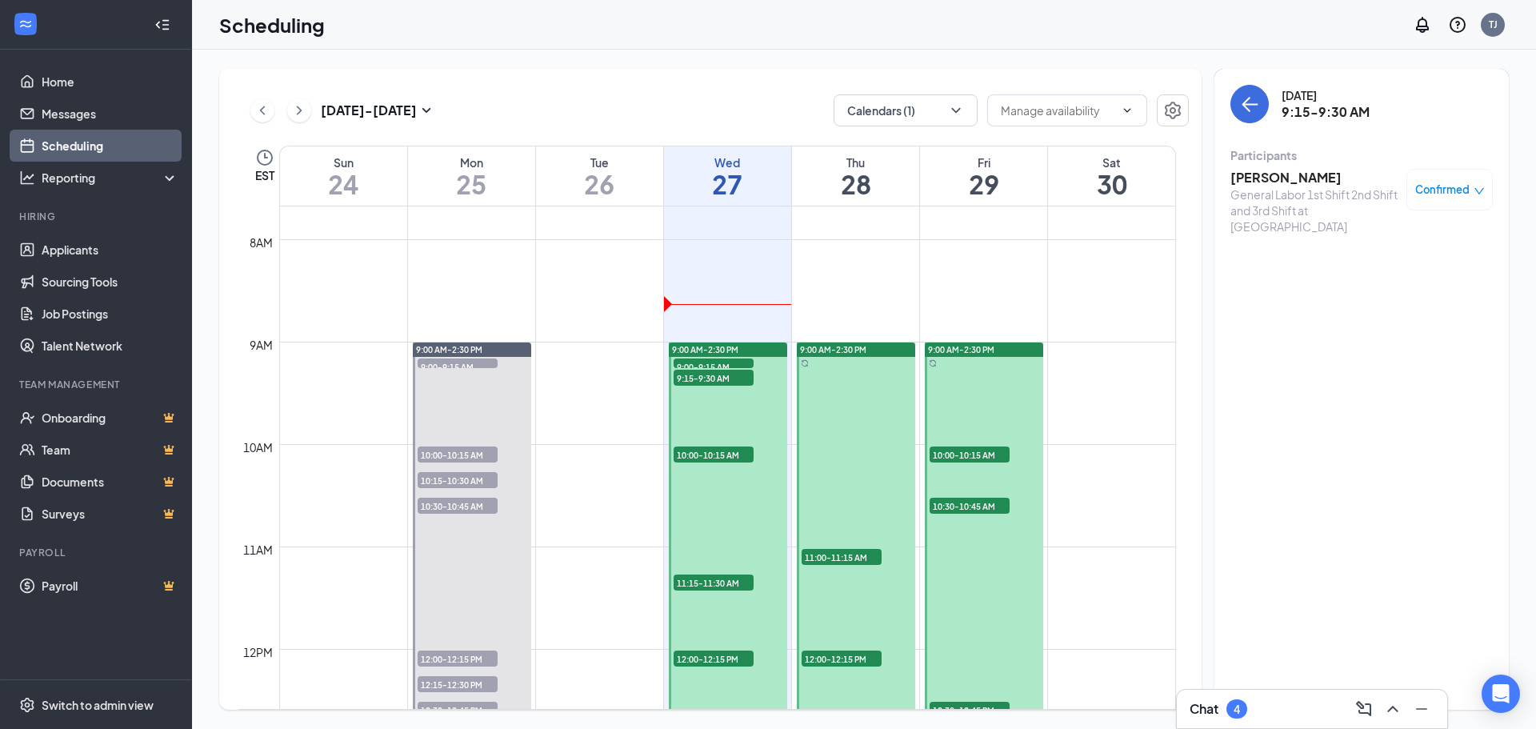
click at [1260, 181] on h3 "[PERSON_NAME]" at bounding box center [1314, 178] width 168 height 18
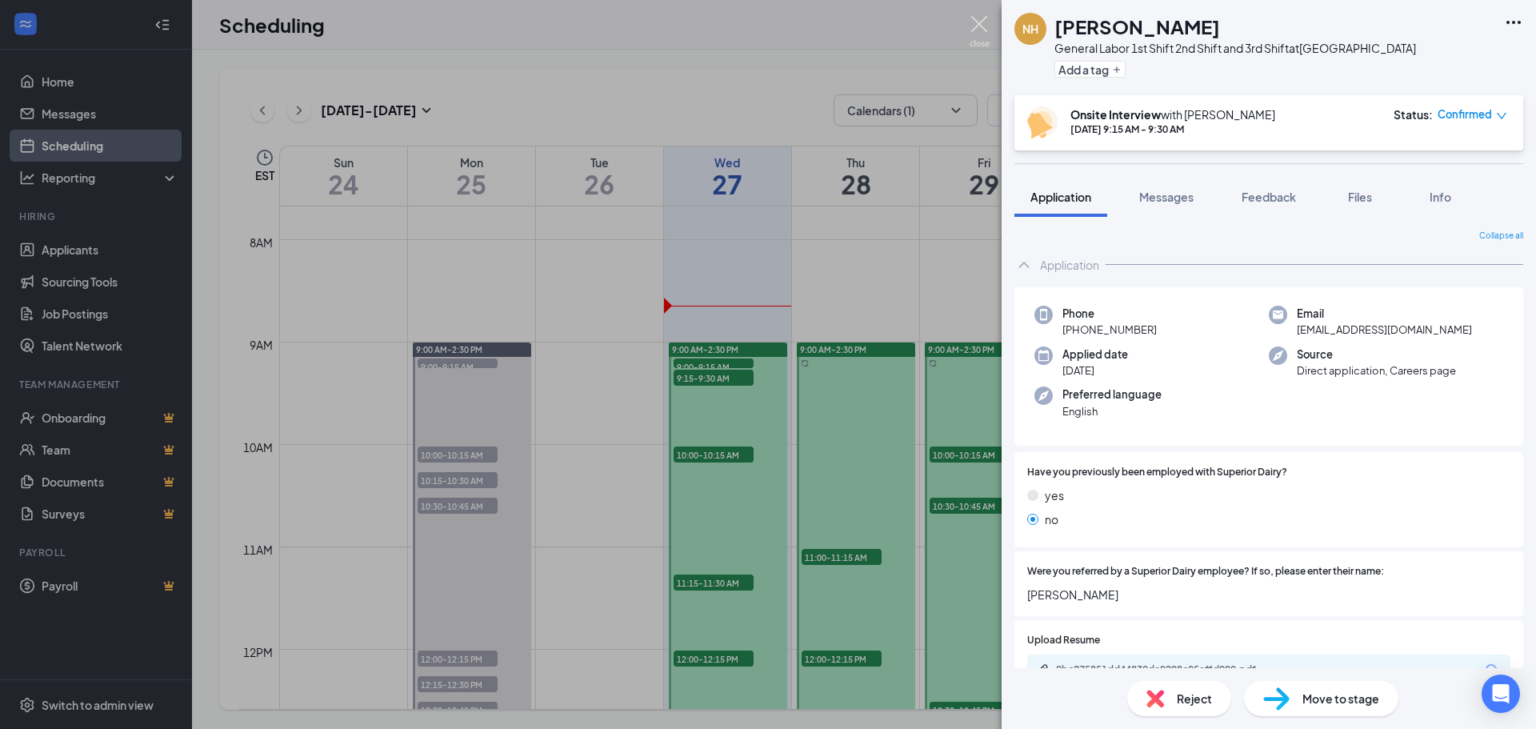
click at [984, 23] on img at bounding box center [980, 31] width 20 height 31
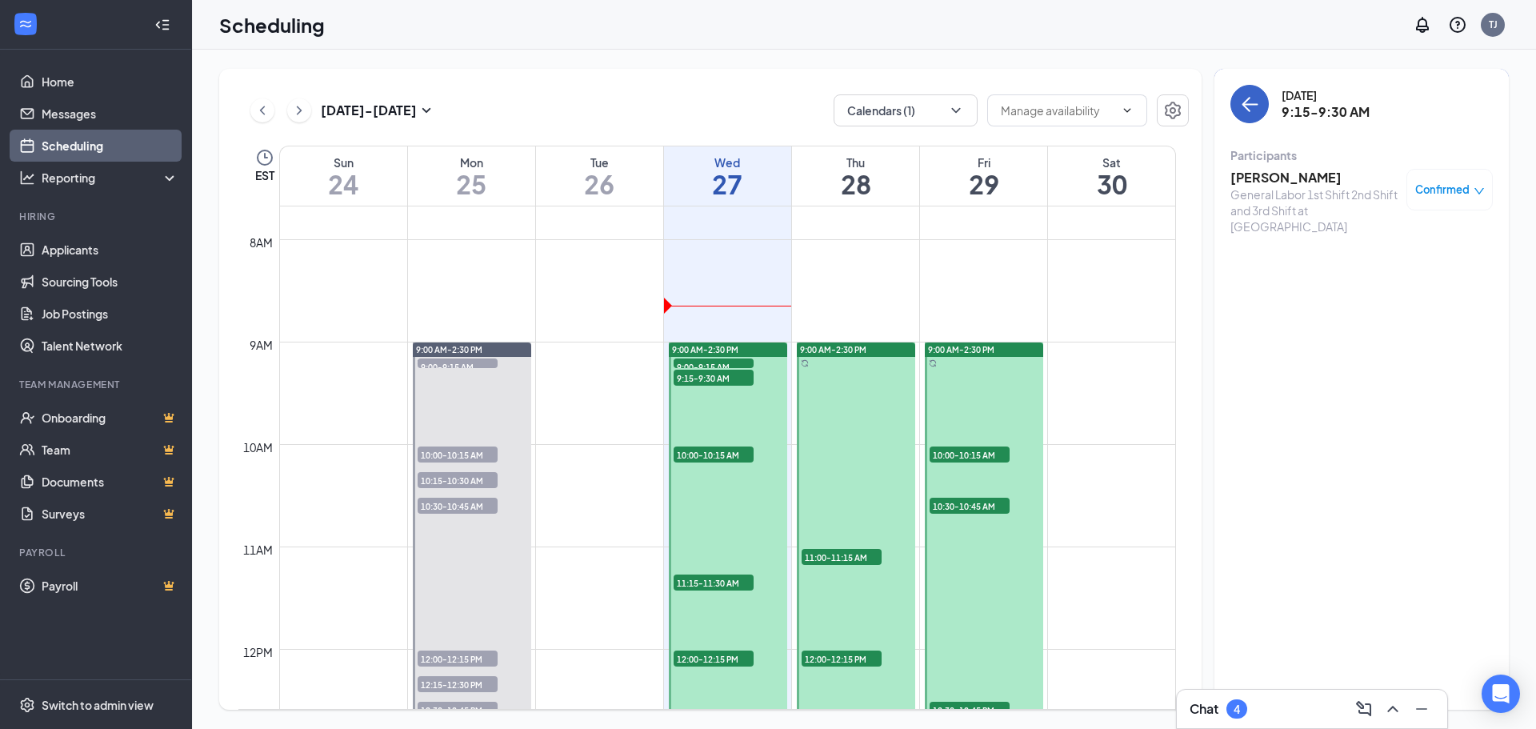
click at [1242, 102] on icon "ArrowLeft" at bounding box center [1249, 103] width 19 height 19
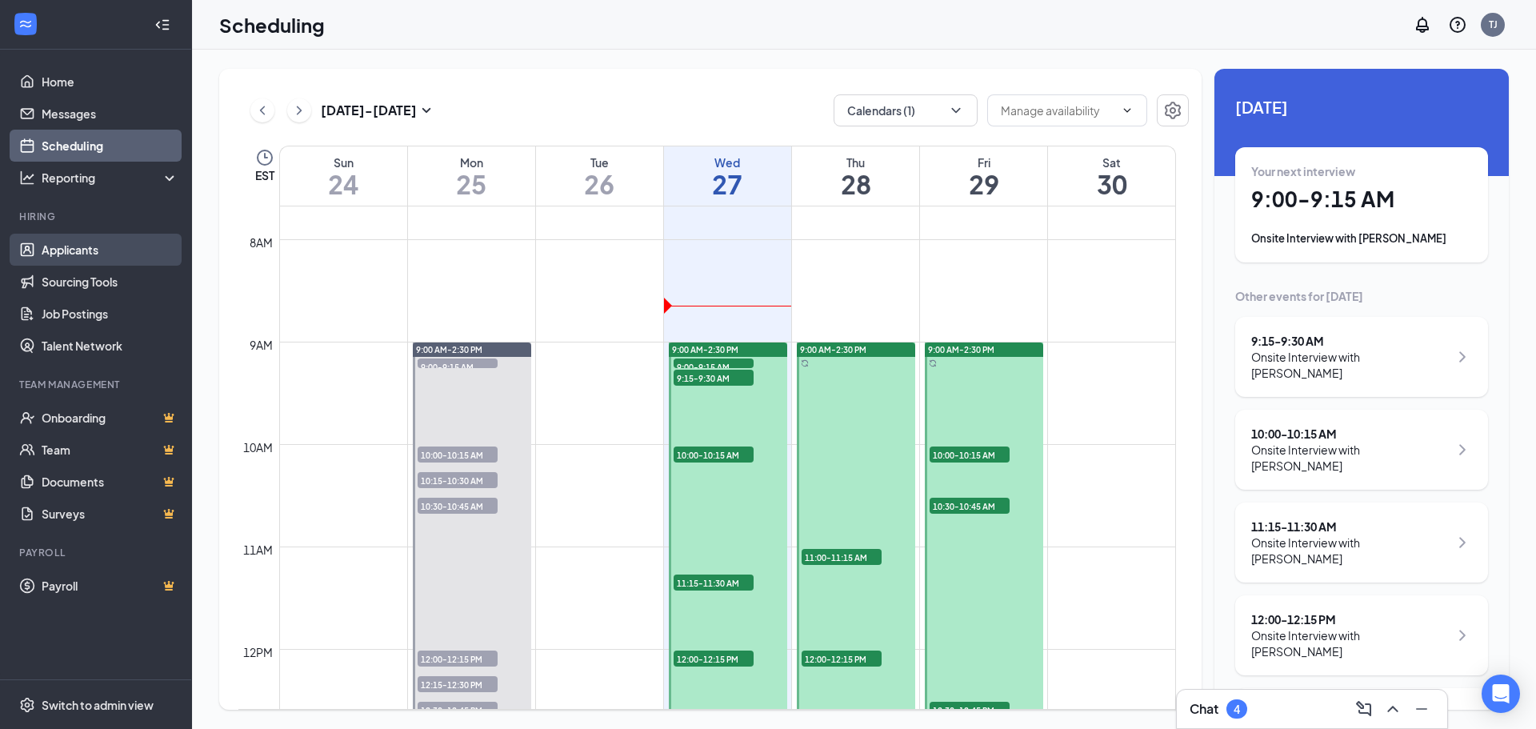
click at [106, 249] on link "Applicants" at bounding box center [110, 250] width 137 height 32
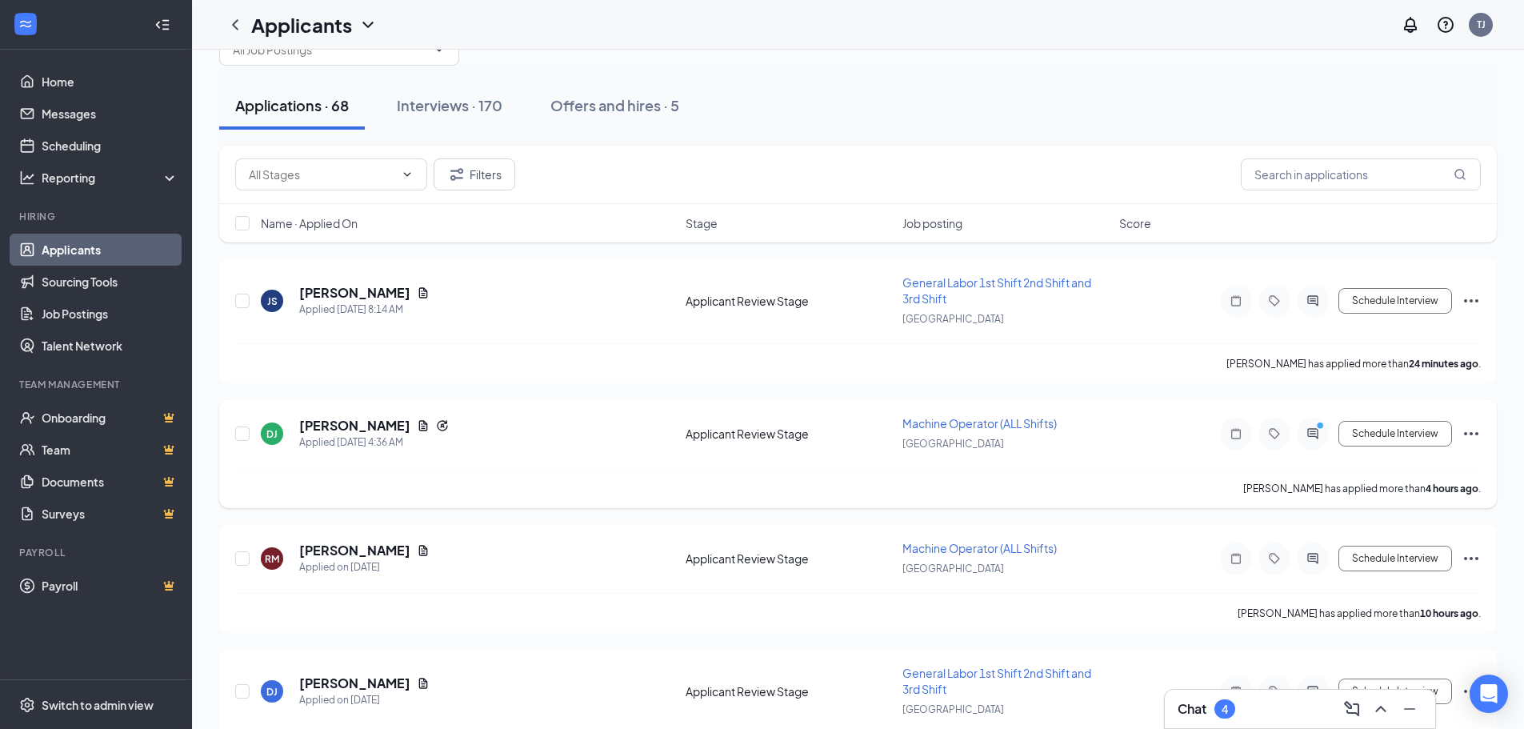
scroll to position [80, 0]
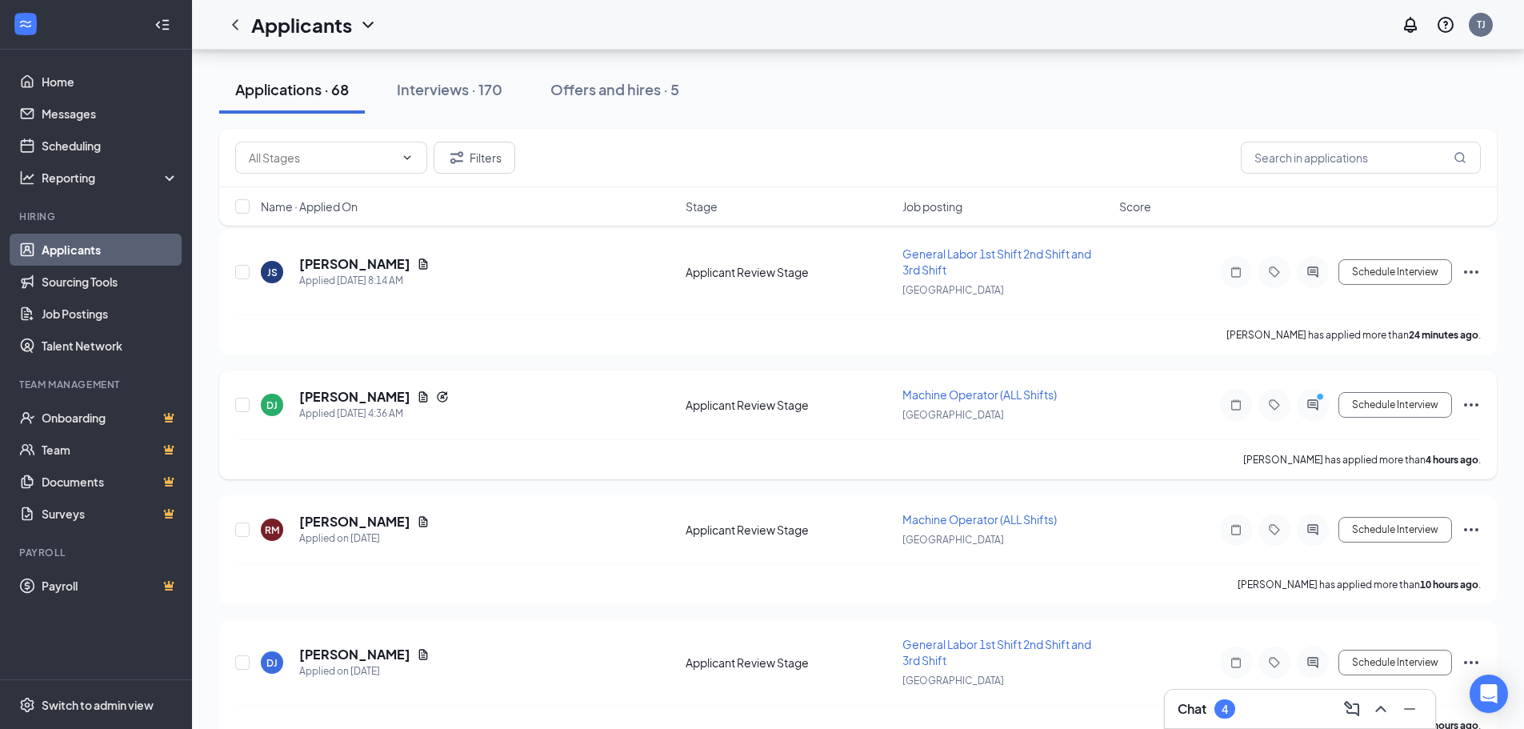
click at [913, 396] on span "Machine Operator (ALL Shifts)" at bounding box center [979, 394] width 154 height 14
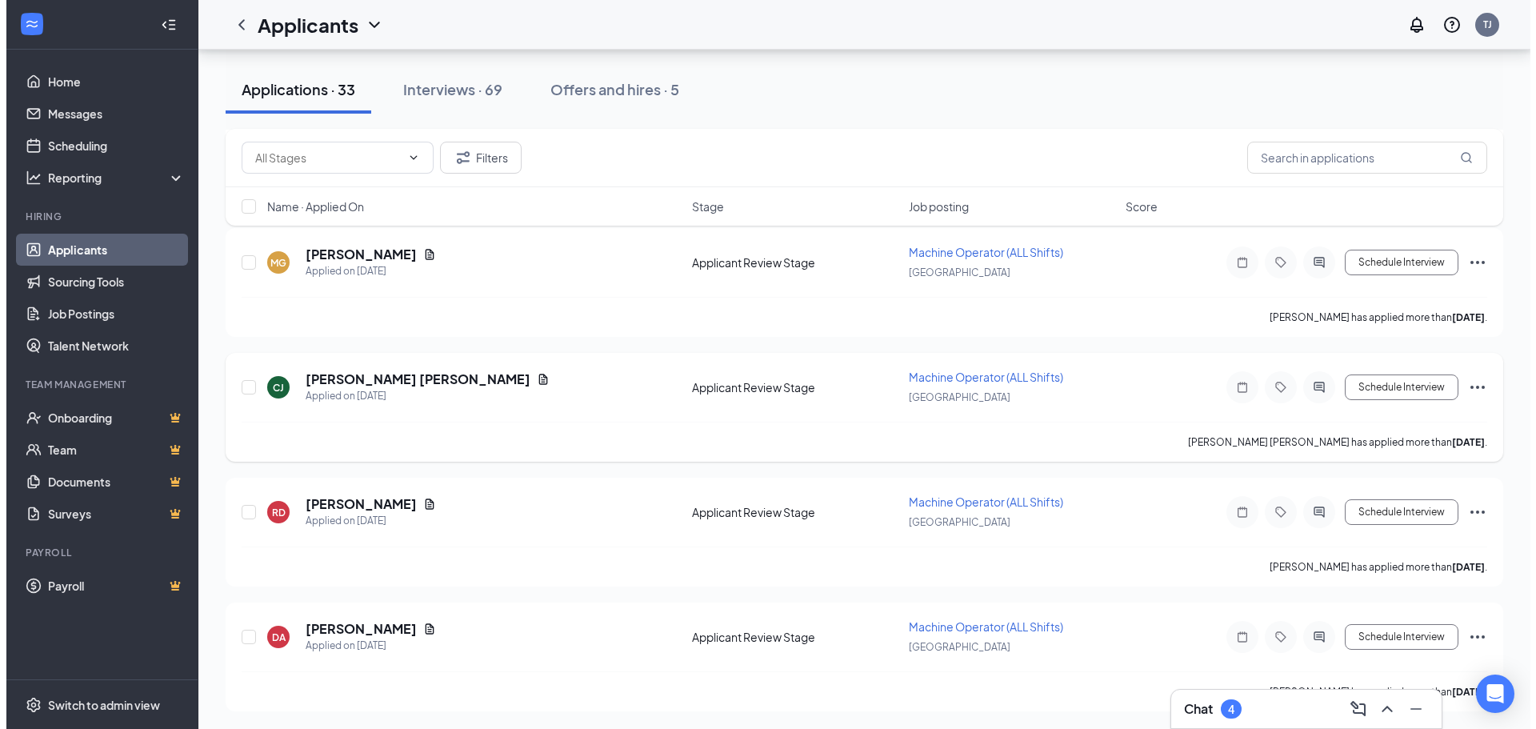
scroll to position [3737, 0]
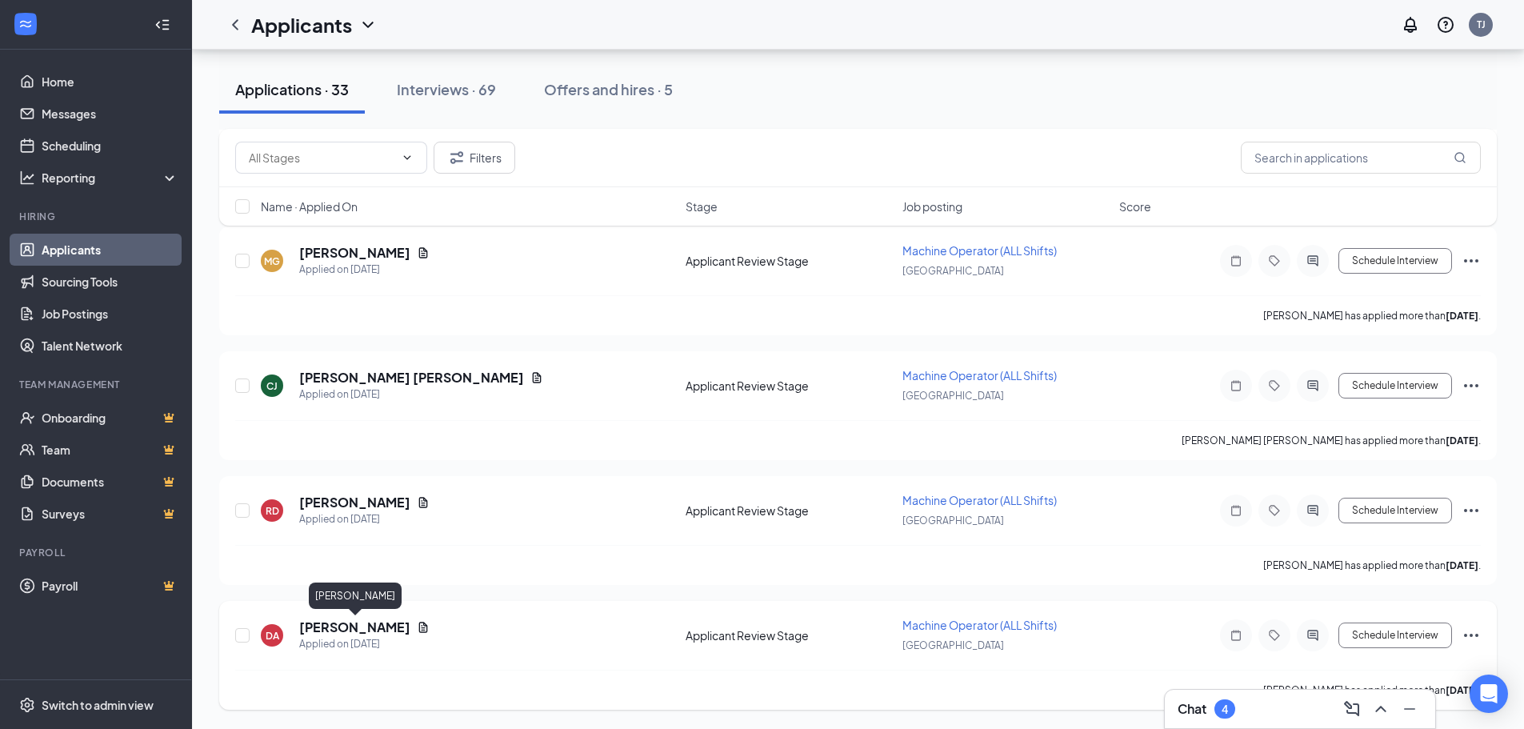
click at [334, 625] on h5 "[PERSON_NAME]" at bounding box center [354, 627] width 111 height 18
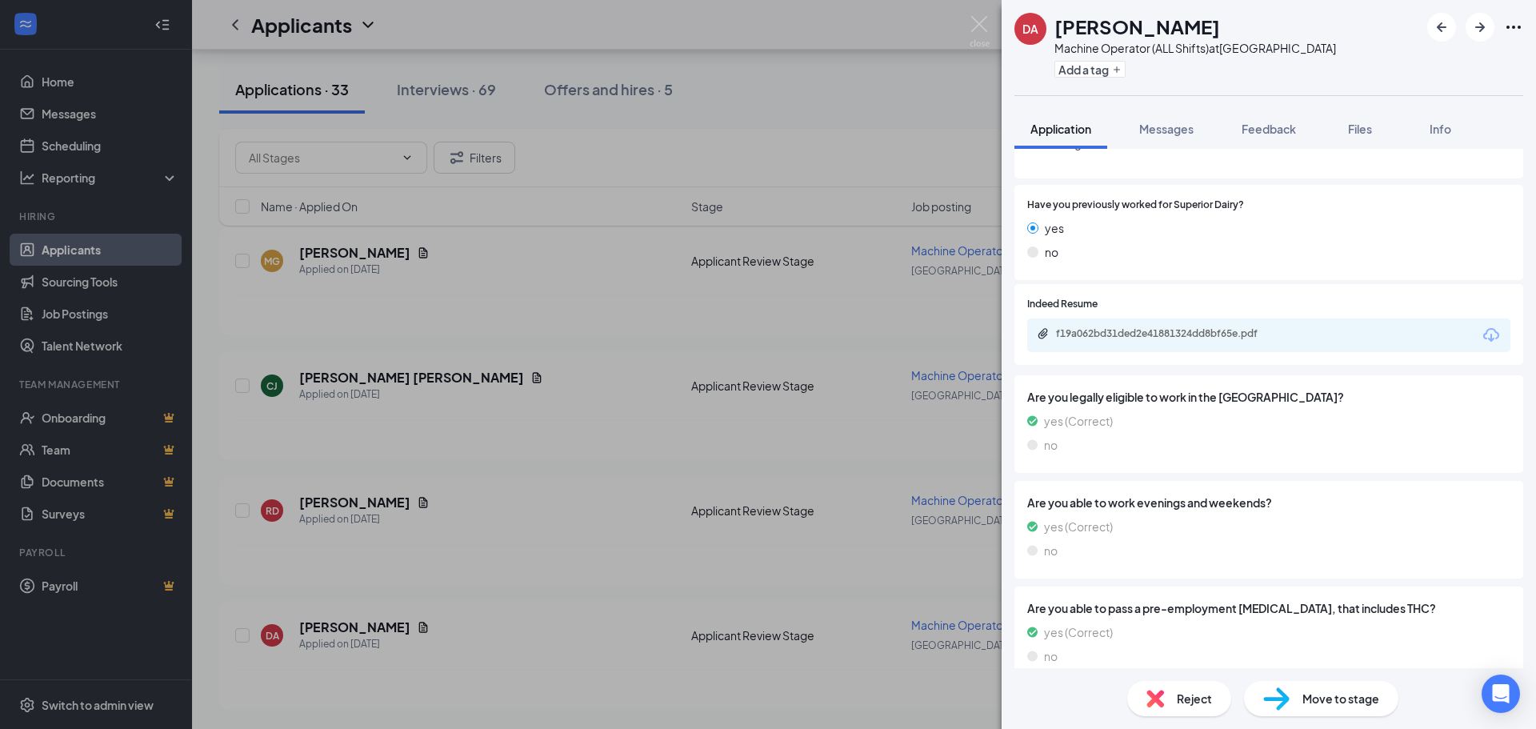
scroll to position [205, 0]
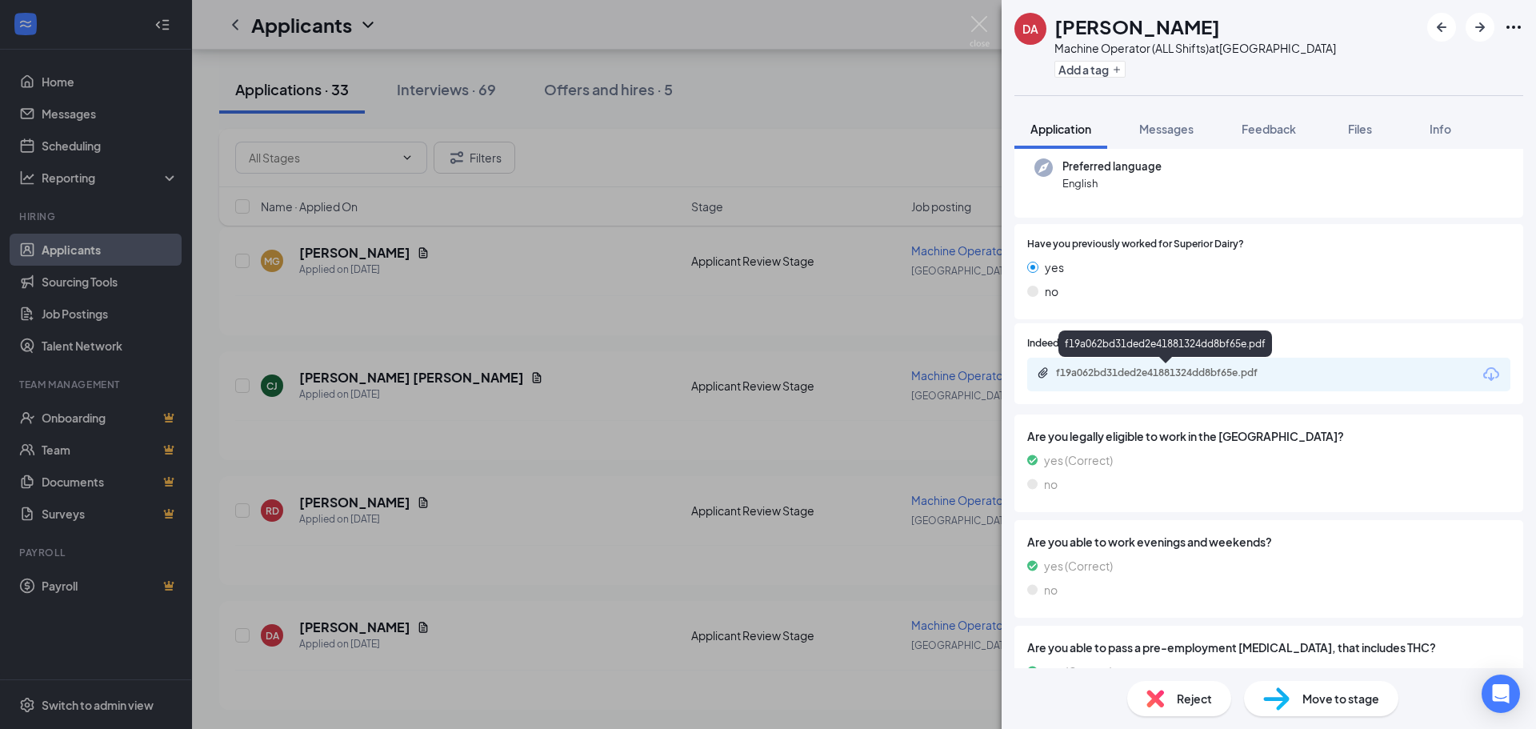
click at [1128, 374] on div "f19a062bd31ded2e41881324dd8bf65e.pdf" at bounding box center [1168, 372] width 224 height 13
click at [1165, 697] on div "Reject" at bounding box center [1179, 698] width 104 height 35
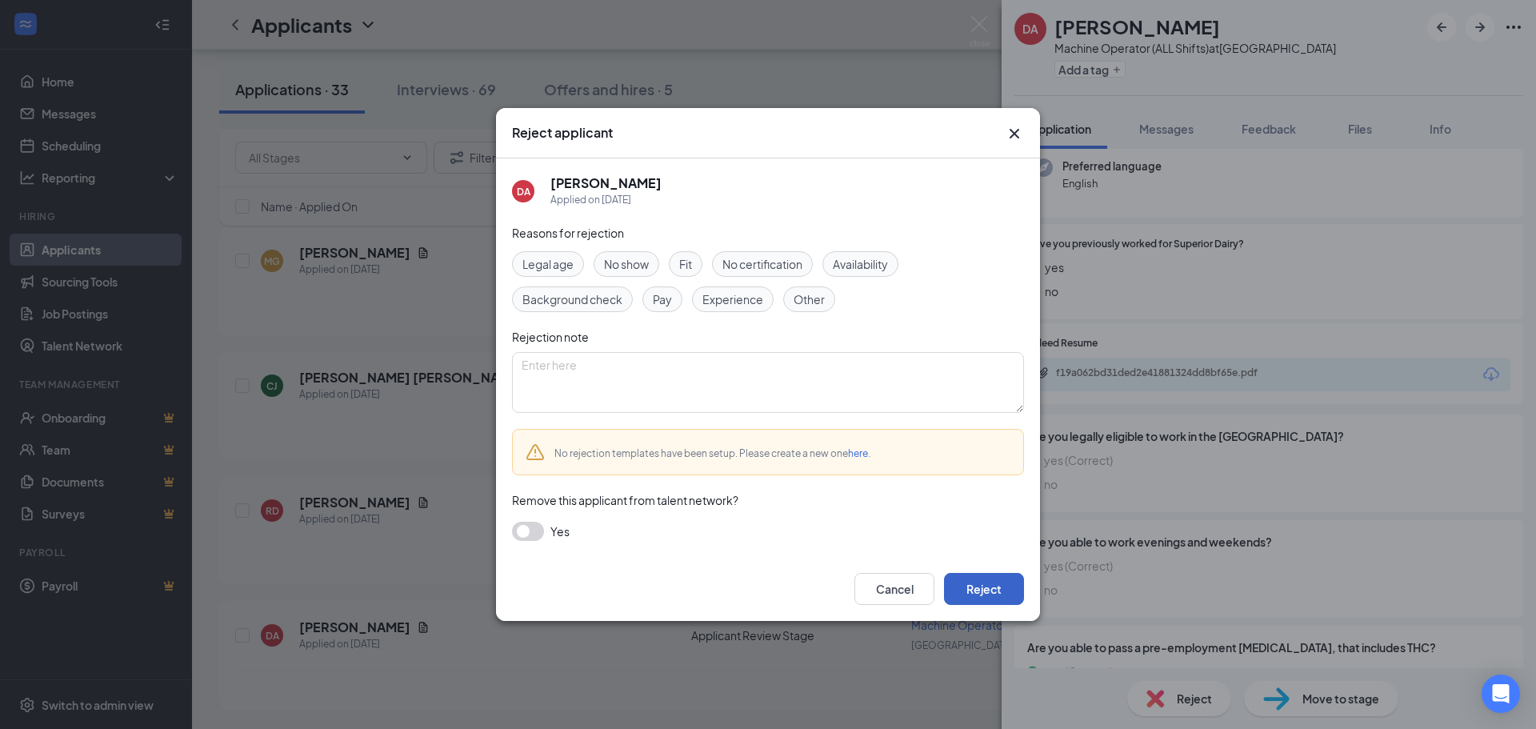
click at [993, 586] on button "Reject" at bounding box center [984, 589] width 80 height 32
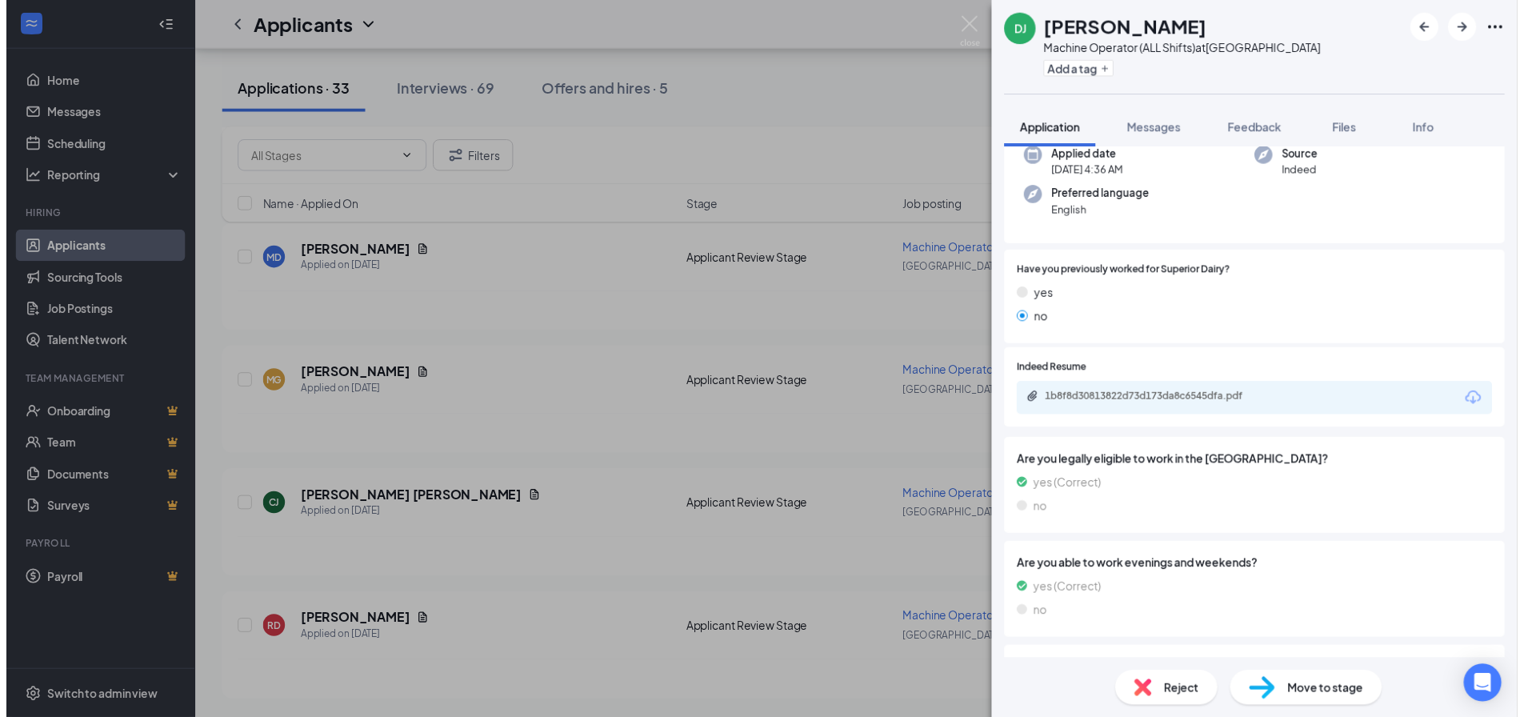
scroll to position [125, 0]
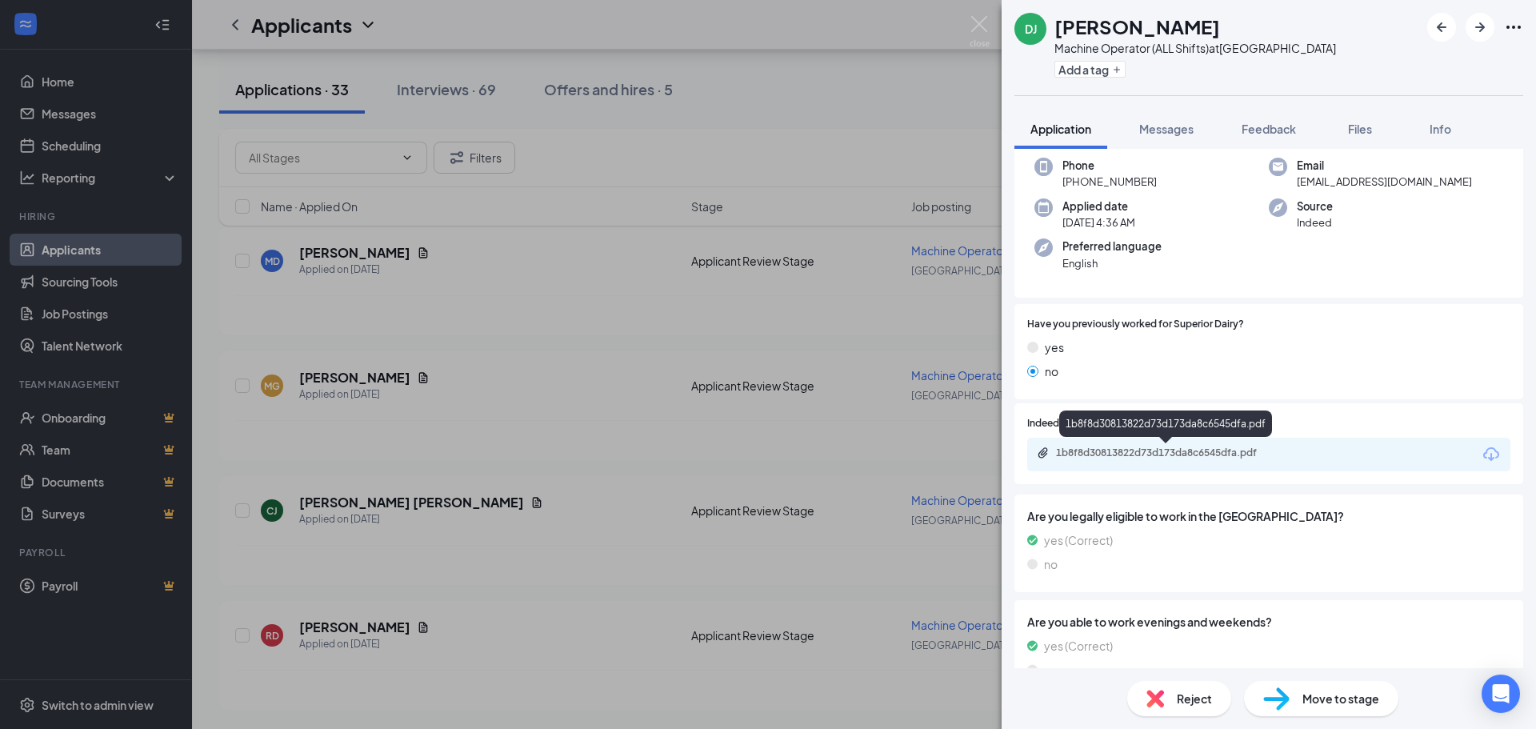
click at [1090, 458] on div "1b8f8d30813822d73d173da8c6545dfa.pdf" at bounding box center [1168, 452] width 224 height 13
click at [979, 20] on img at bounding box center [980, 31] width 20 height 31
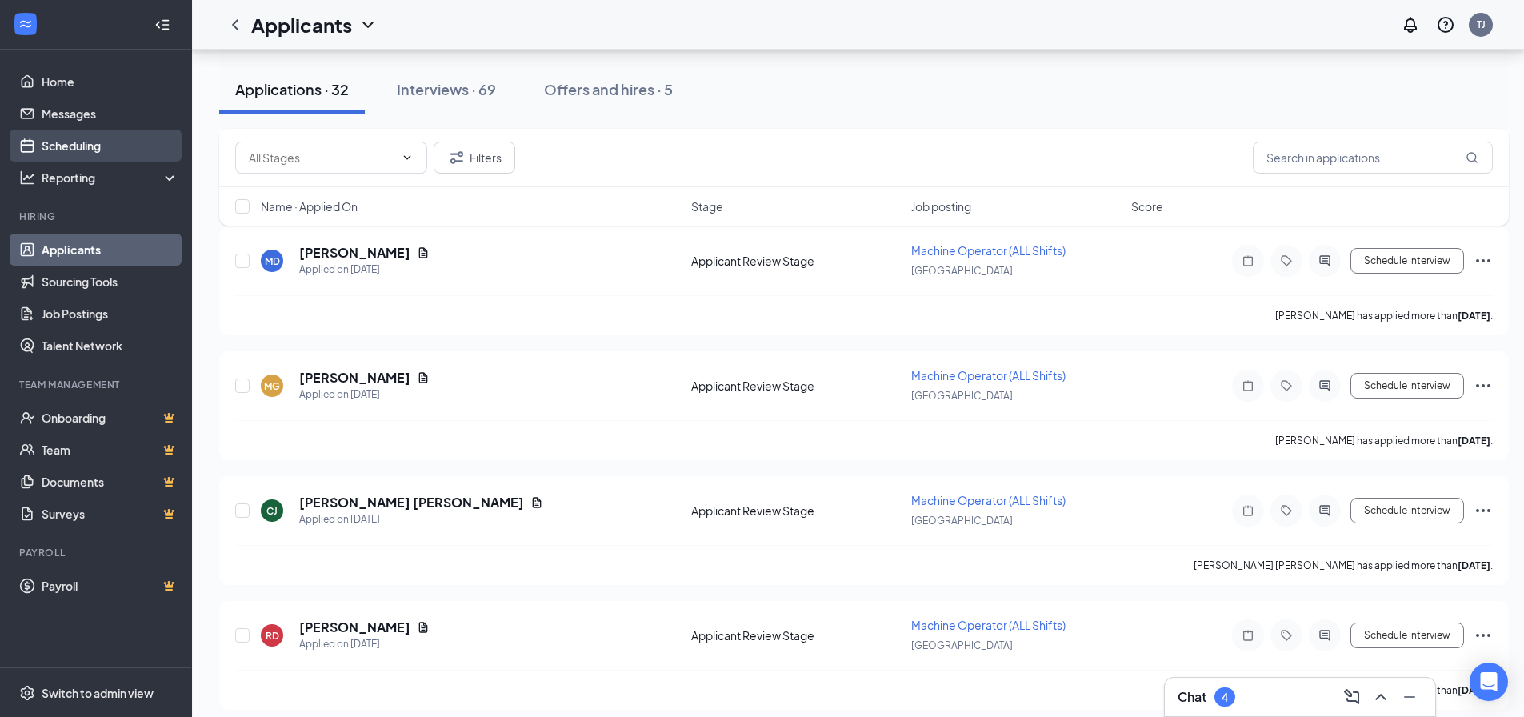
click at [86, 137] on link "Scheduling" at bounding box center [110, 146] width 137 height 32
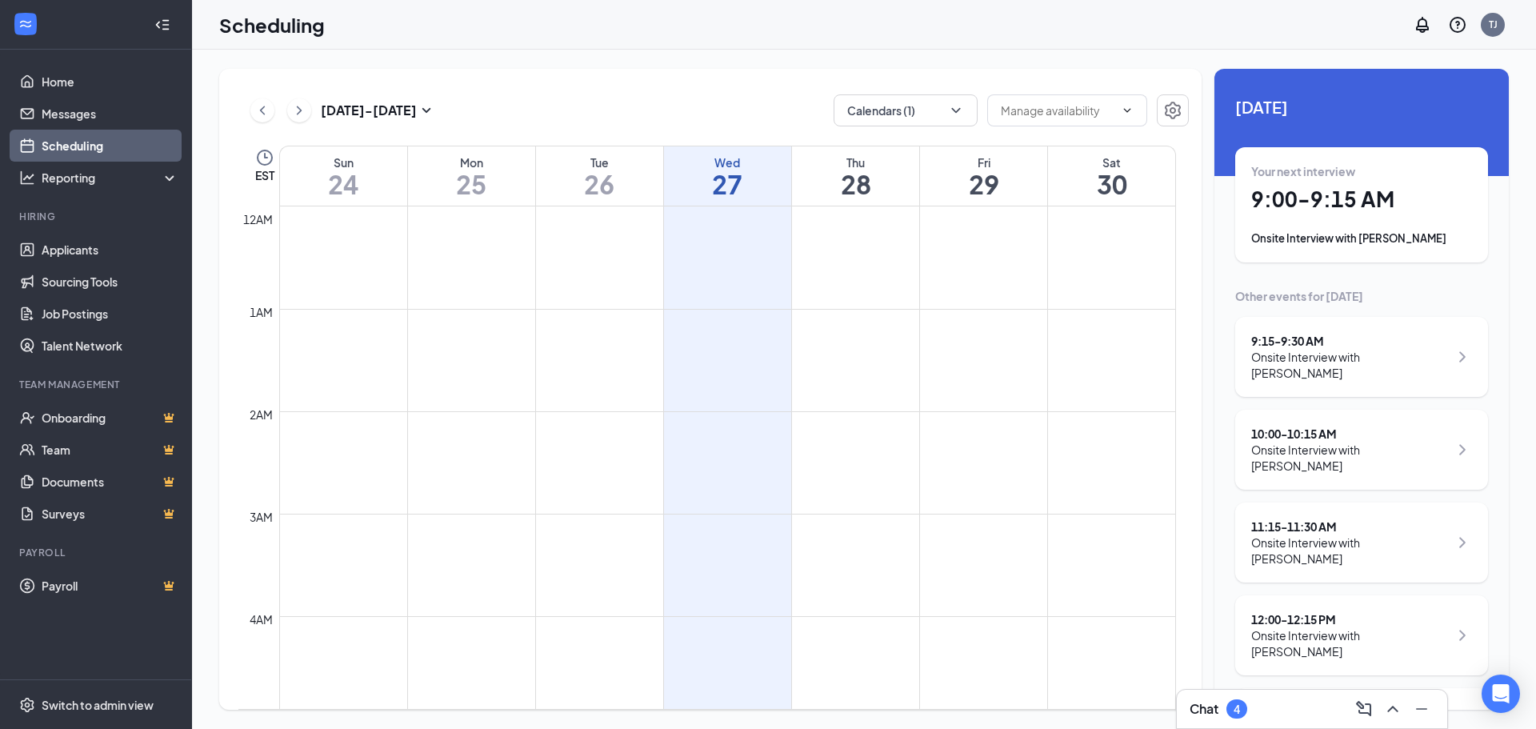
scroll to position [786, 0]
